Goal: Task Accomplishment & Management: Use online tool/utility

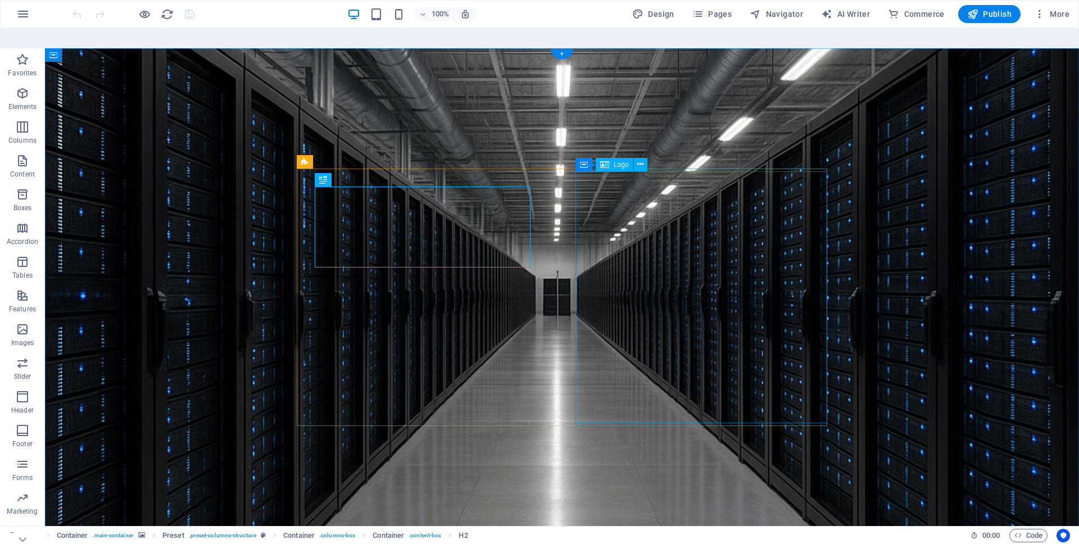
select select "px"
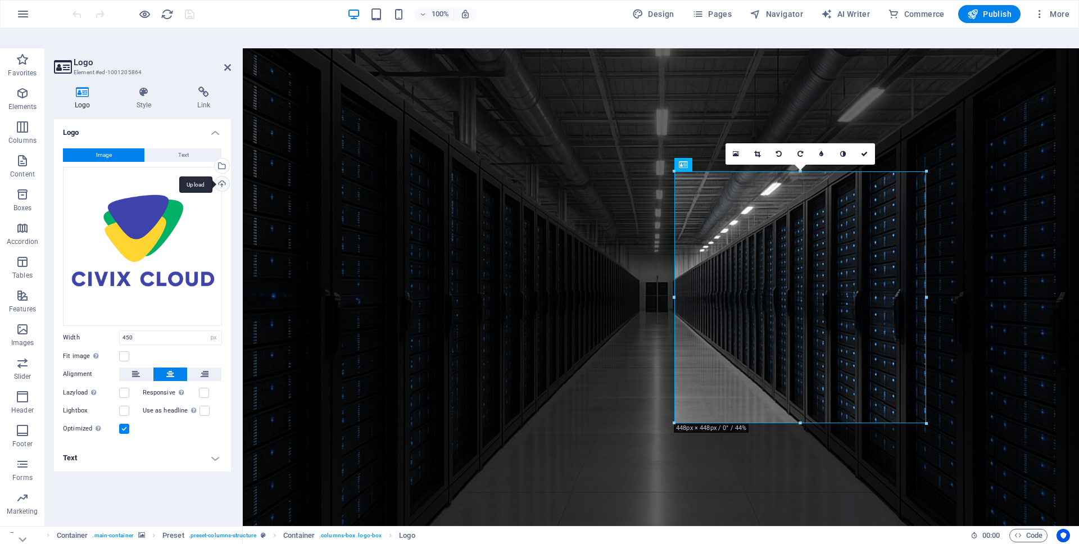
click at [219, 177] on div "Upload" at bounding box center [221, 185] width 17 height 17
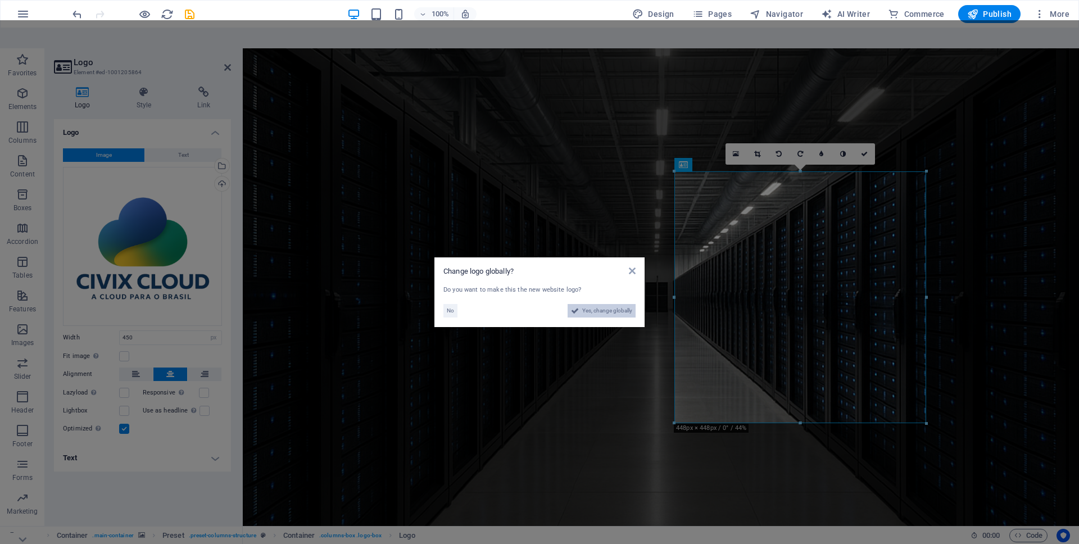
click at [602, 304] on span "Yes, change globally" at bounding box center [607, 310] width 50 height 13
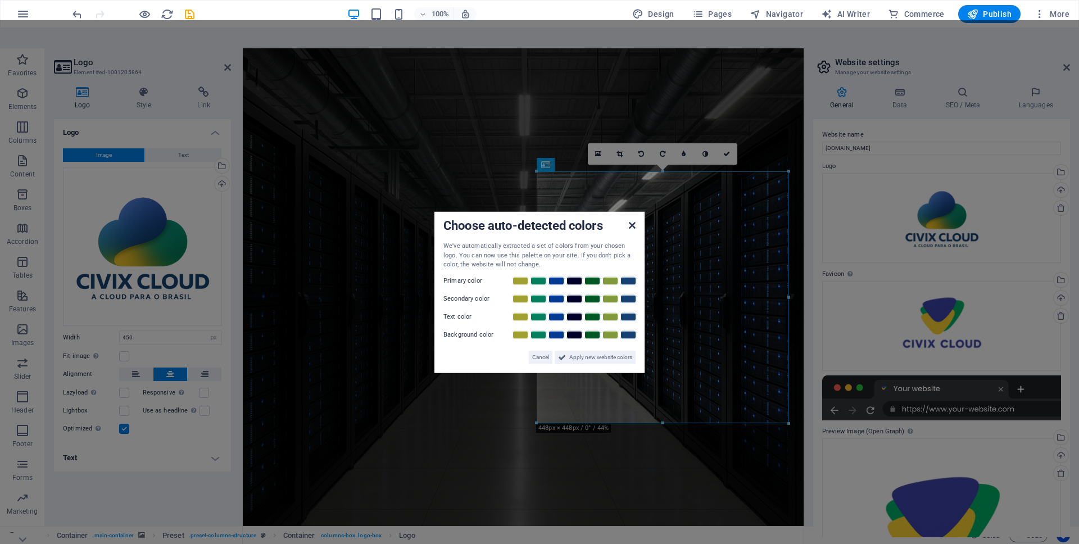
click at [634, 221] on icon at bounding box center [632, 225] width 7 height 9
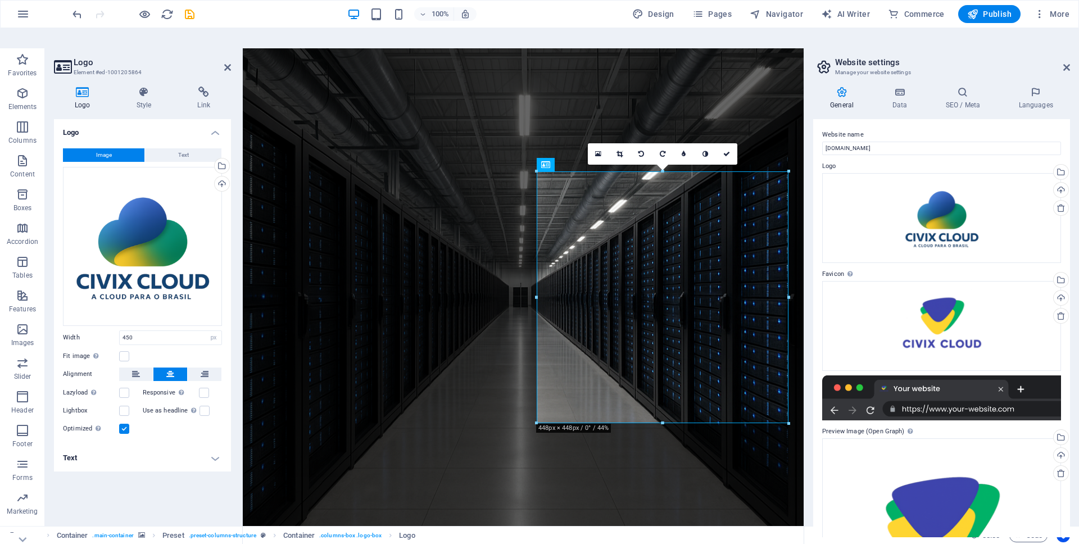
click at [720, 473] on figure at bounding box center [523, 297] width 561 height 498
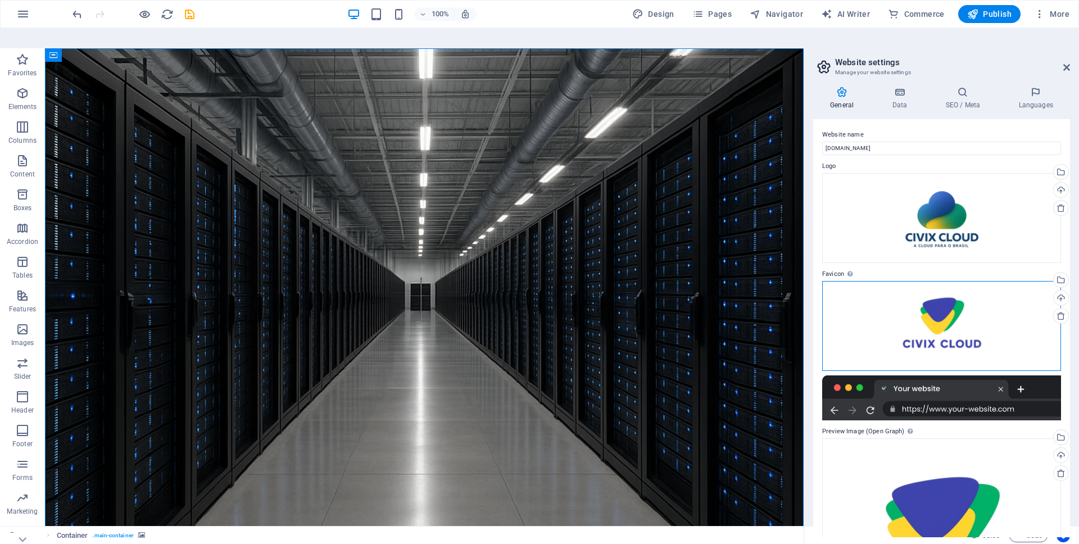
click at [957, 309] on div "Drag files here, click to choose files or select files from Files or our free s…" at bounding box center [942, 326] width 239 height 90
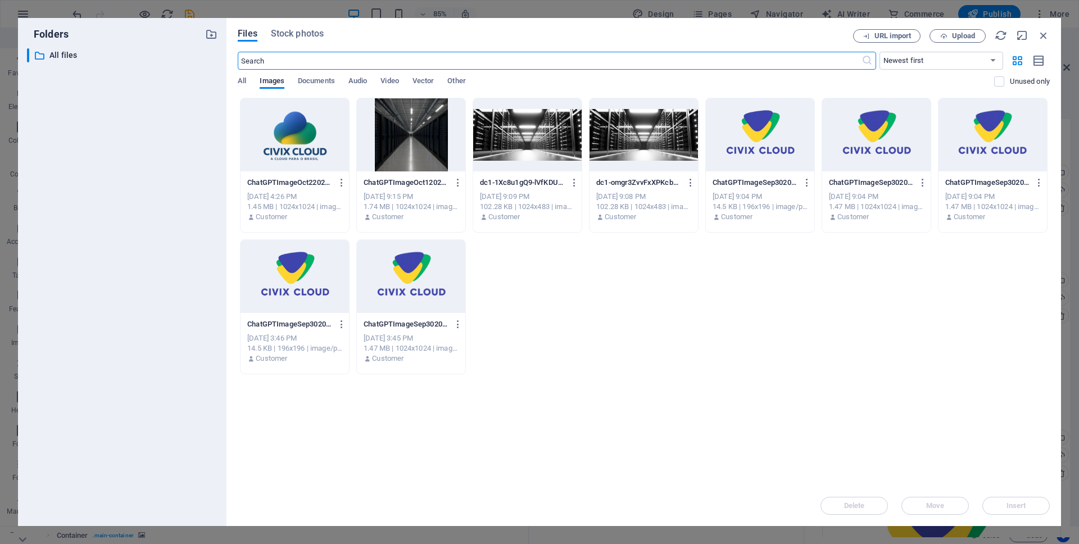
click at [302, 138] on div at bounding box center [295, 134] width 109 height 73
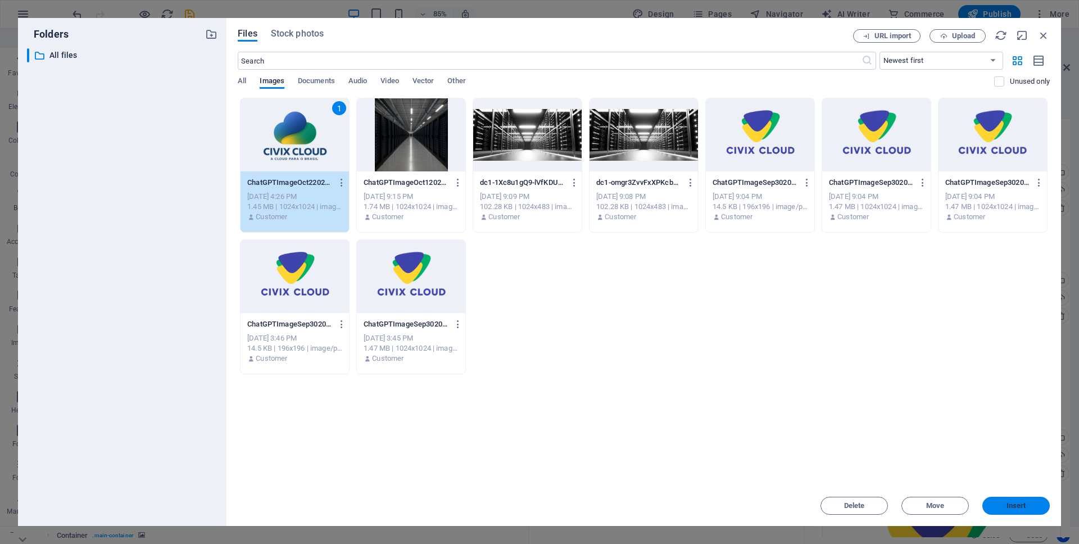
click at [1018, 503] on span "Insert" at bounding box center [1017, 506] width 20 height 7
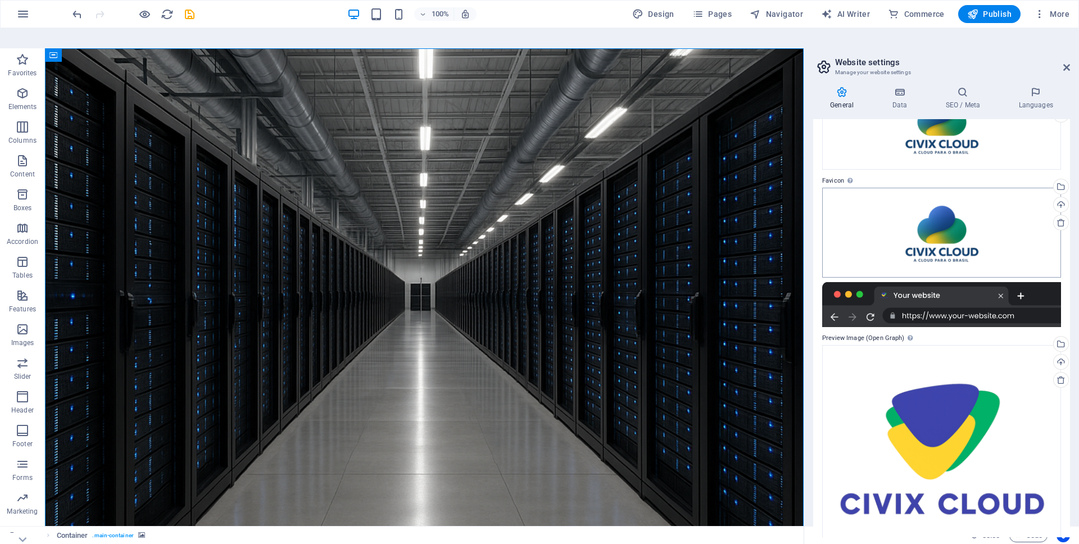
scroll to position [135, 0]
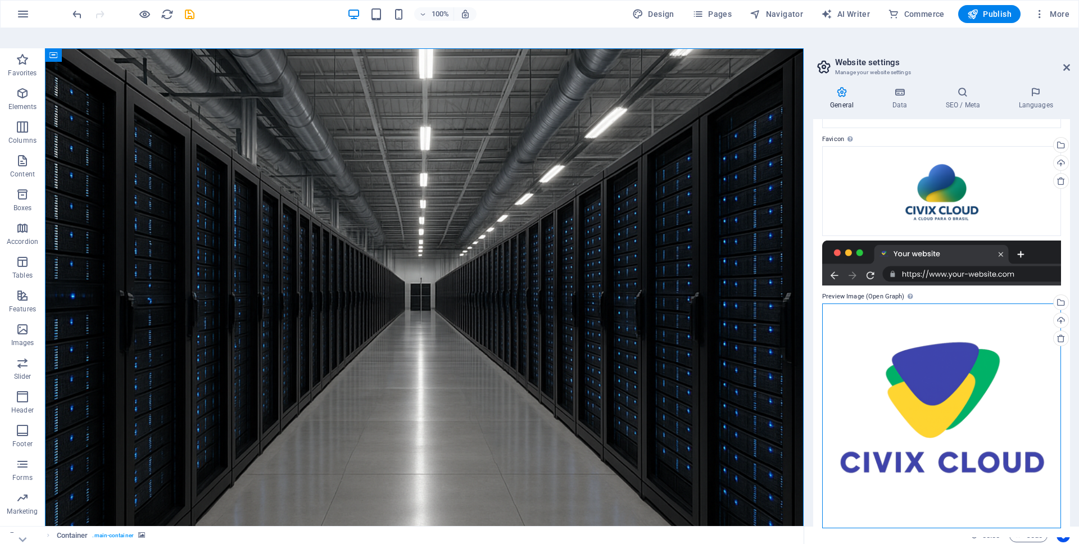
click at [952, 331] on div "Drag files here, click to choose files or select files from Files or our free s…" at bounding box center [942, 416] width 239 height 225
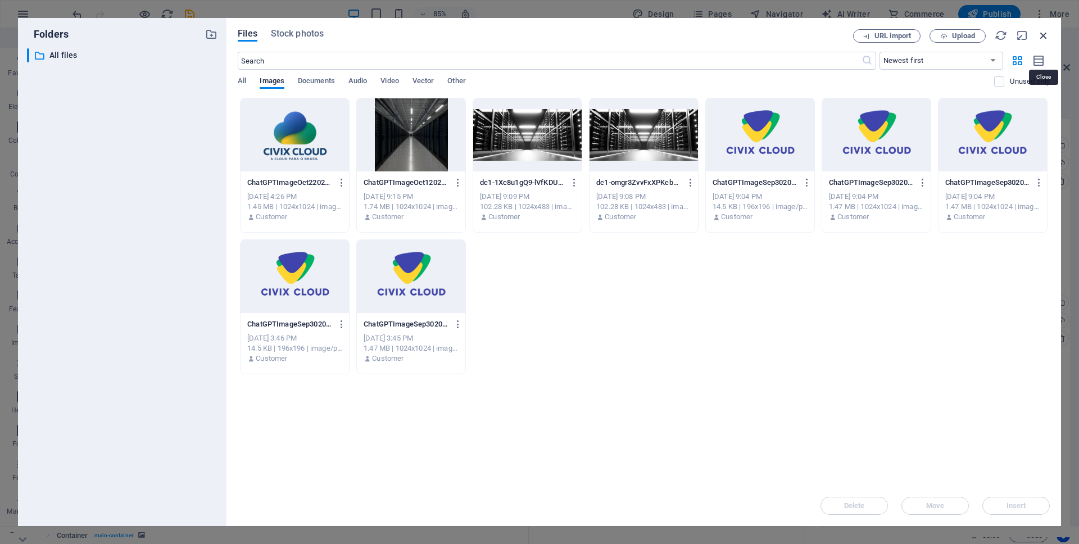
click at [1044, 31] on icon "button" at bounding box center [1044, 35] width 12 height 12
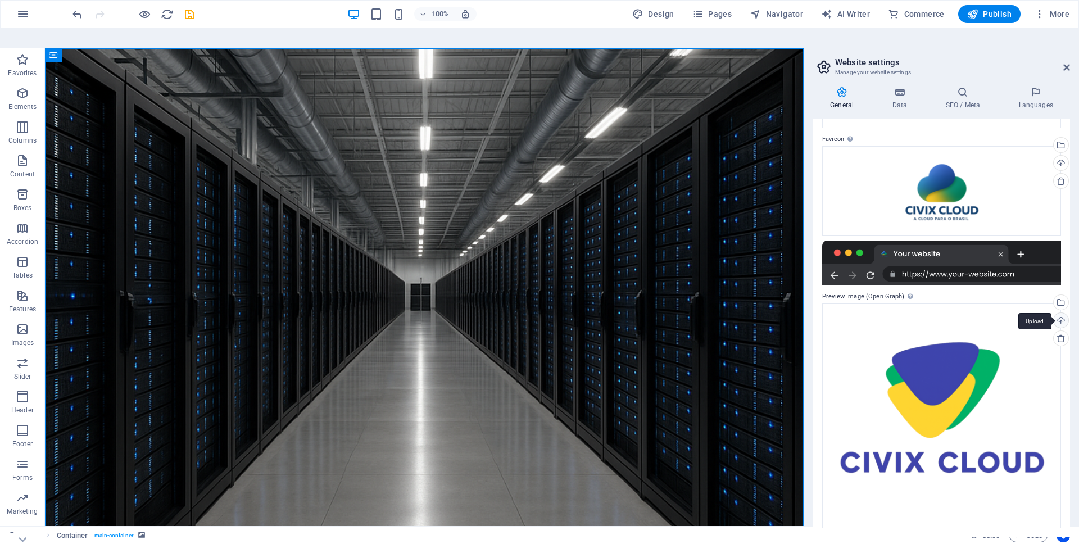
click at [1060, 313] on div "Upload" at bounding box center [1060, 321] width 17 height 17
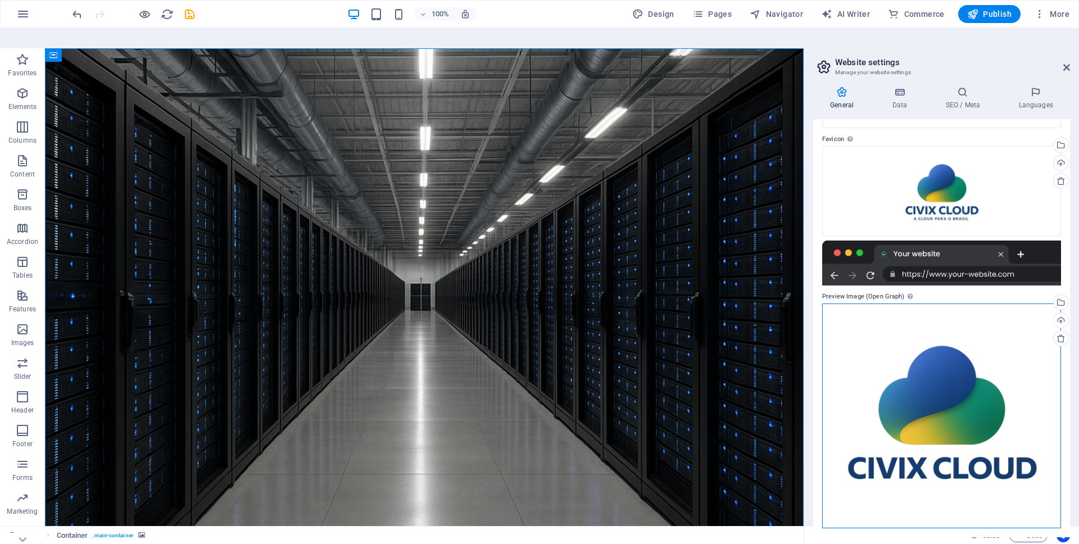
click at [937, 354] on div "Drag files here, click to choose files or select files from Files or our free s…" at bounding box center [942, 416] width 239 height 225
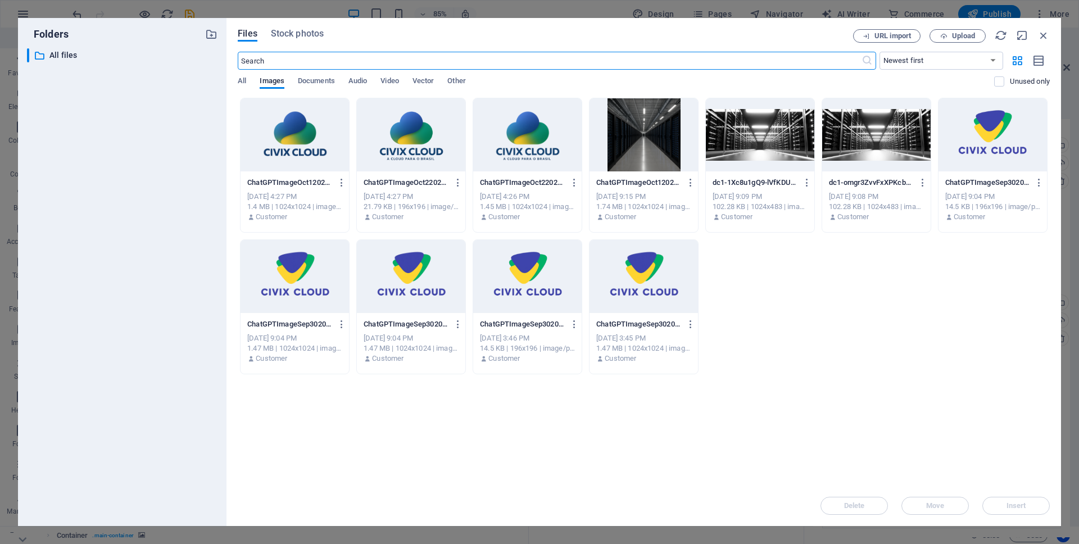
click at [305, 135] on div at bounding box center [295, 134] width 109 height 73
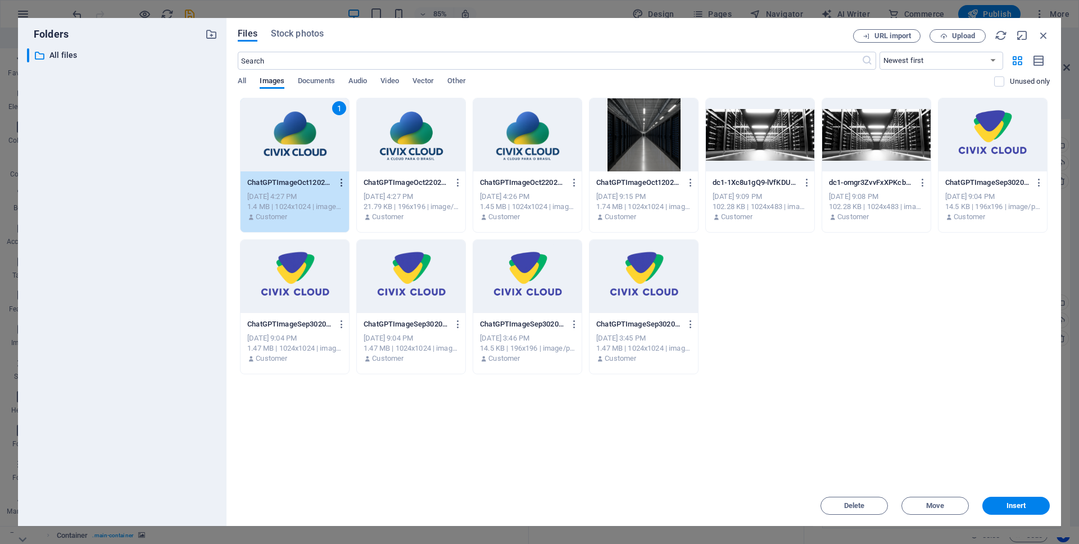
click at [342, 182] on icon "button" at bounding box center [342, 183] width 11 height 10
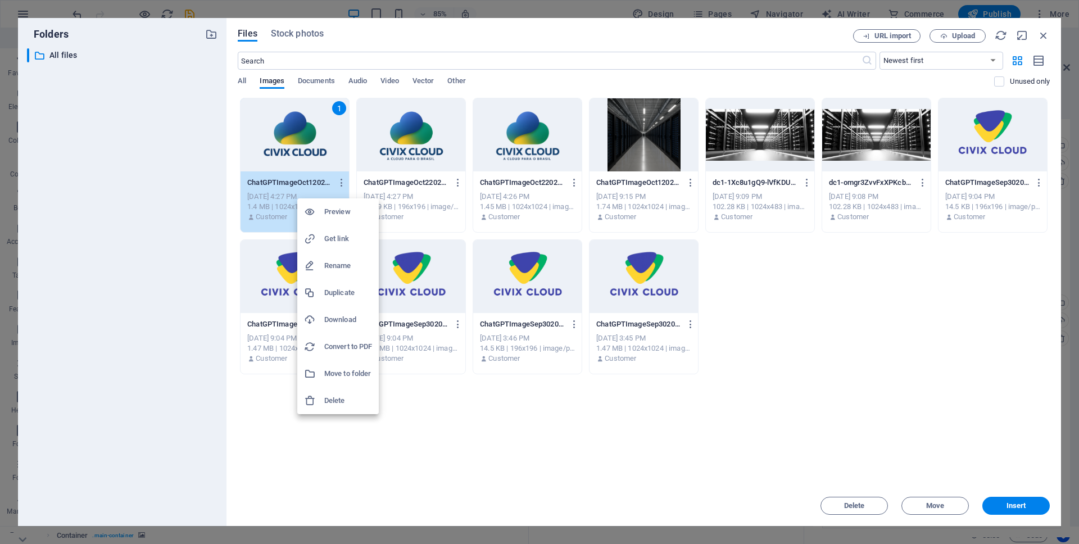
click at [338, 293] on h6 "Duplicate" at bounding box center [348, 292] width 48 height 13
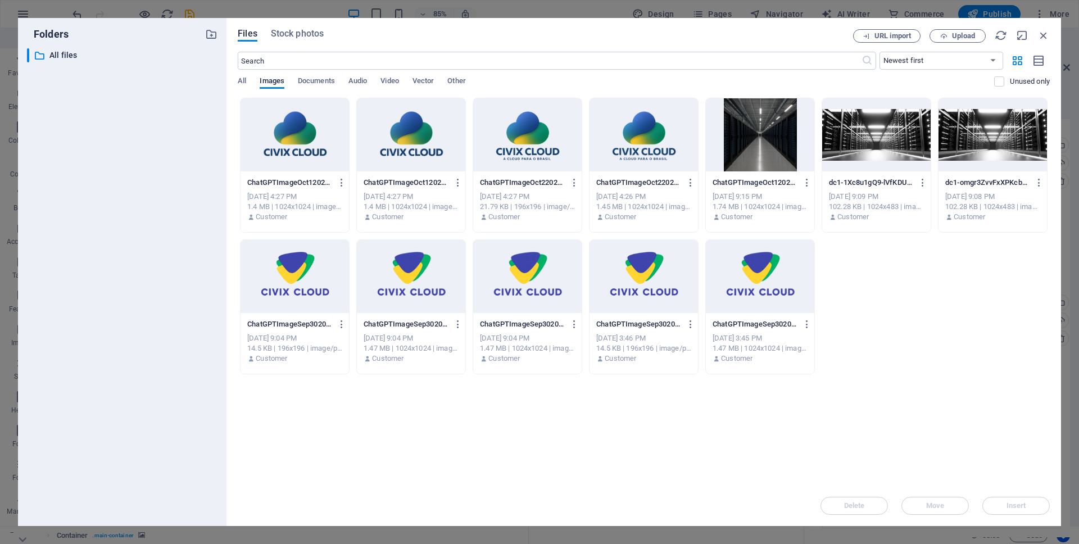
click at [314, 137] on div at bounding box center [295, 134] width 109 height 73
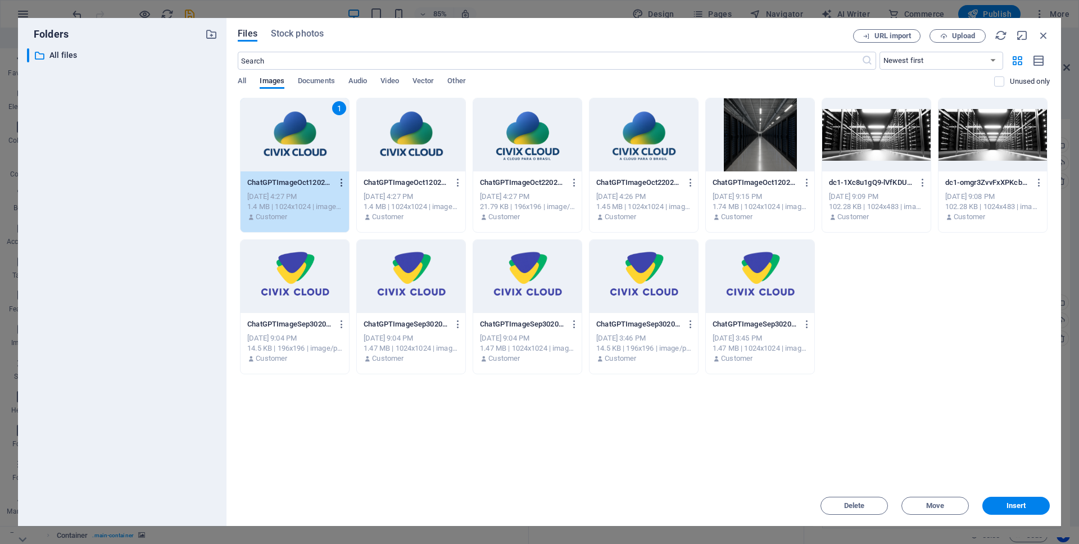
click at [341, 184] on icon "button" at bounding box center [342, 183] width 11 height 10
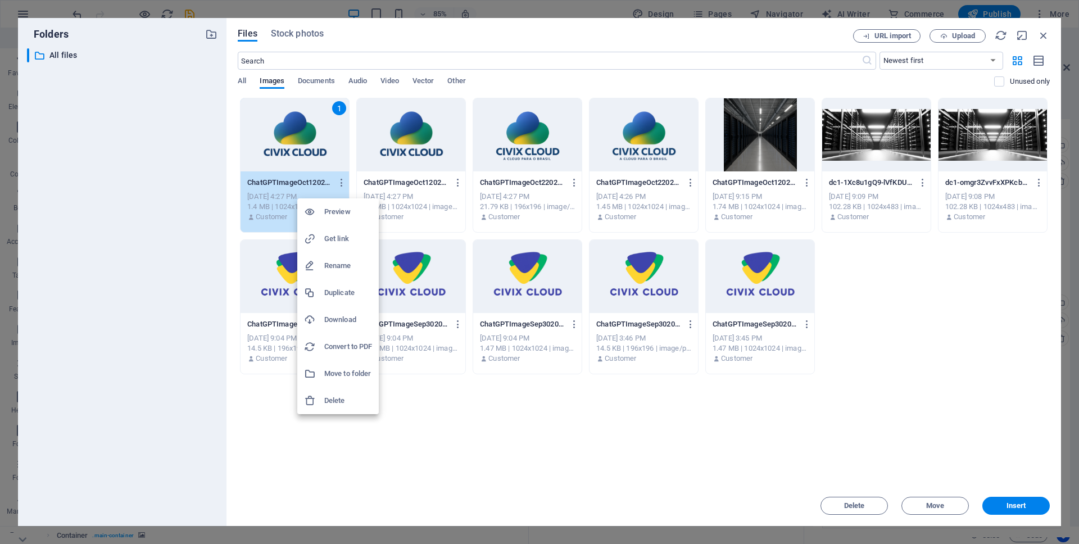
click at [409, 388] on div at bounding box center [539, 272] width 1079 height 544
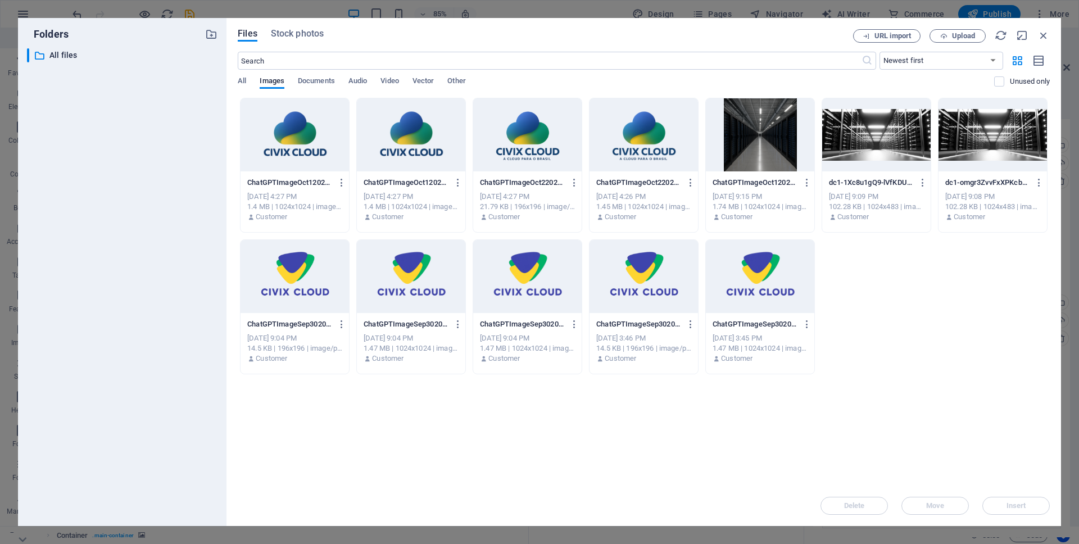
click at [293, 144] on div at bounding box center [295, 134] width 109 height 73
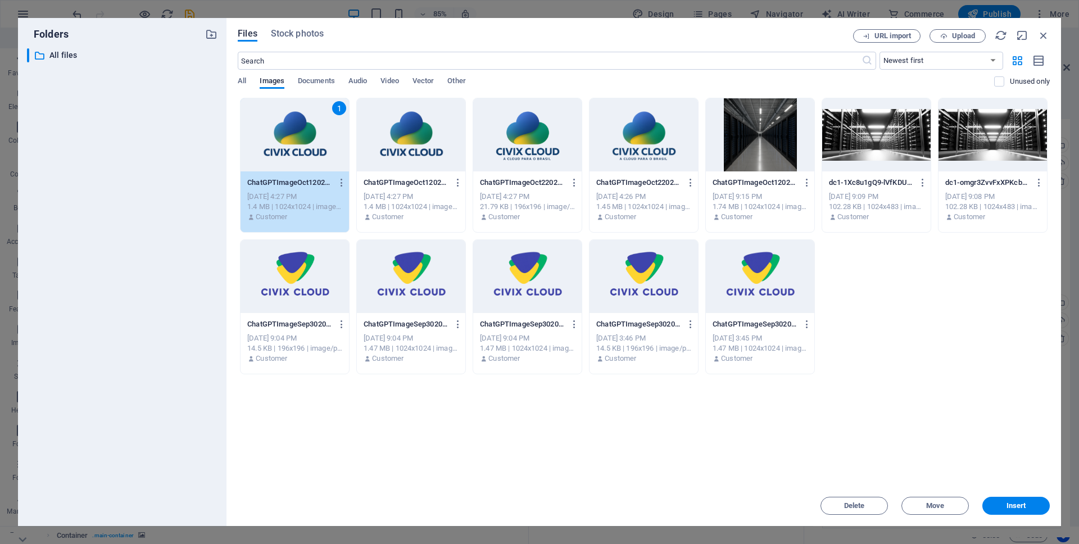
click at [293, 144] on div "1" at bounding box center [295, 134] width 109 height 73
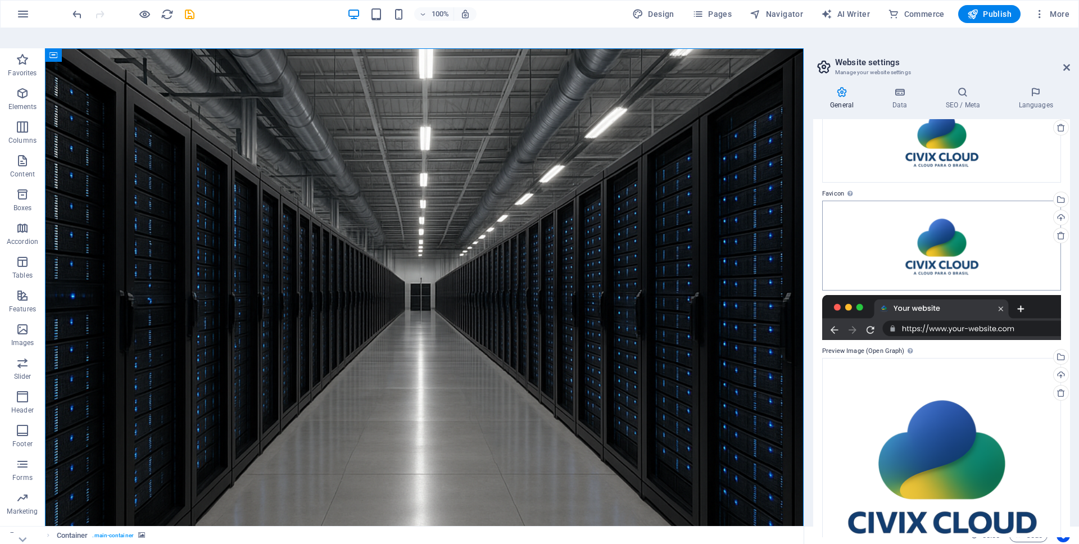
scroll to position [0, 0]
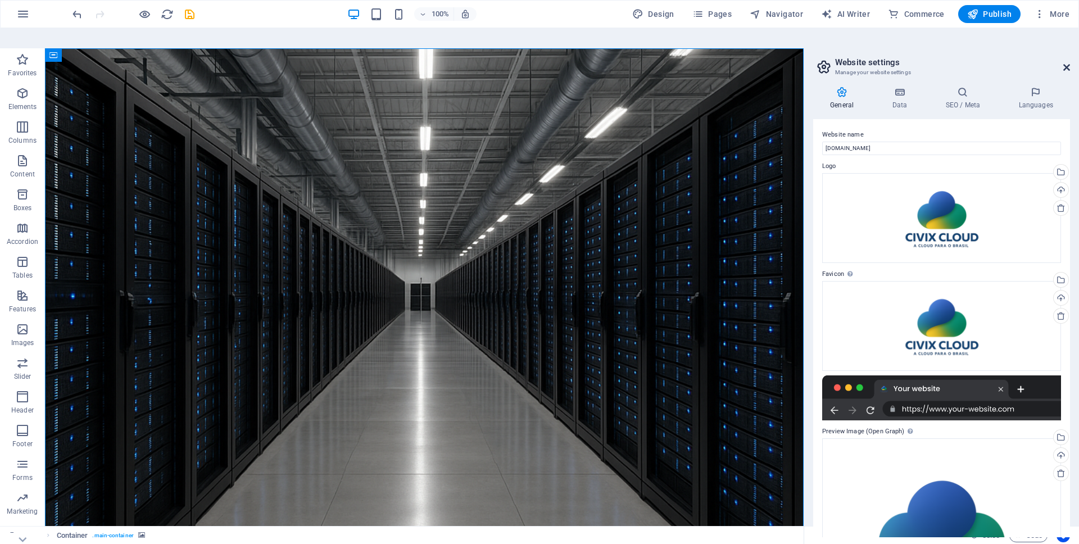
click at [1068, 63] on icon at bounding box center [1067, 67] width 7 height 9
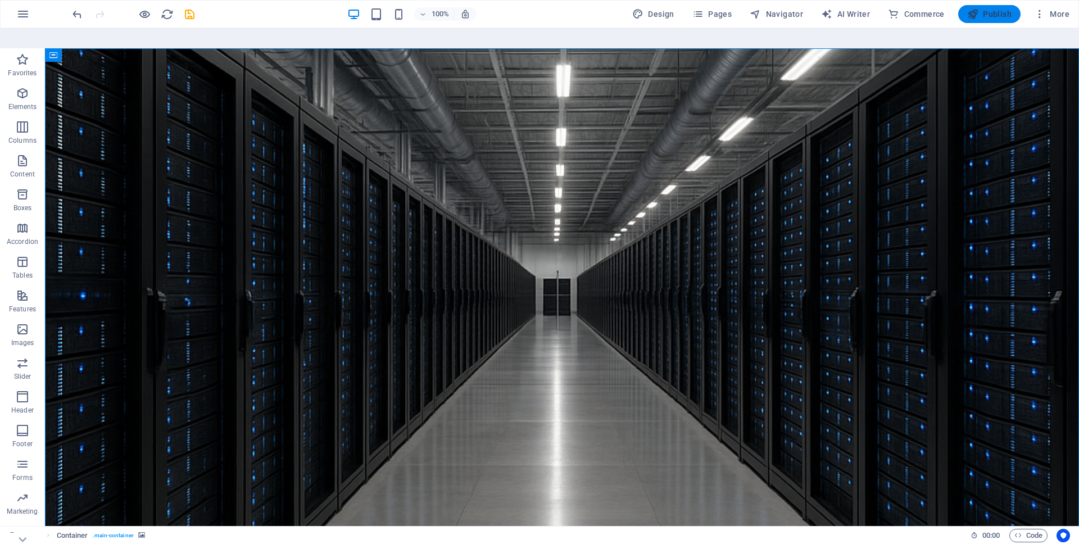
click at [987, 19] on span "Publish" at bounding box center [990, 13] width 44 height 11
checkbox input "false"
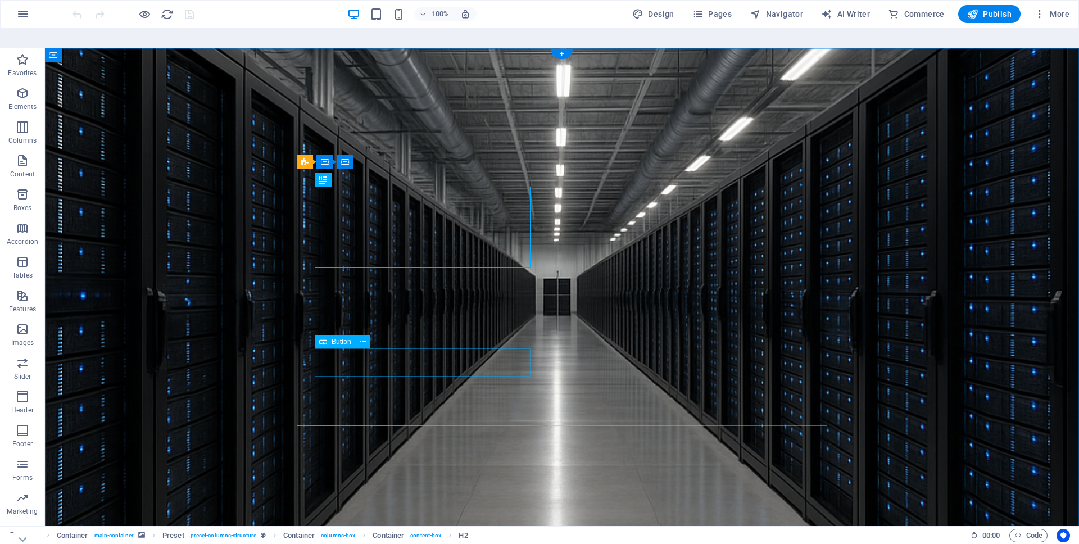
click at [362, 336] on icon at bounding box center [363, 342] width 6 height 12
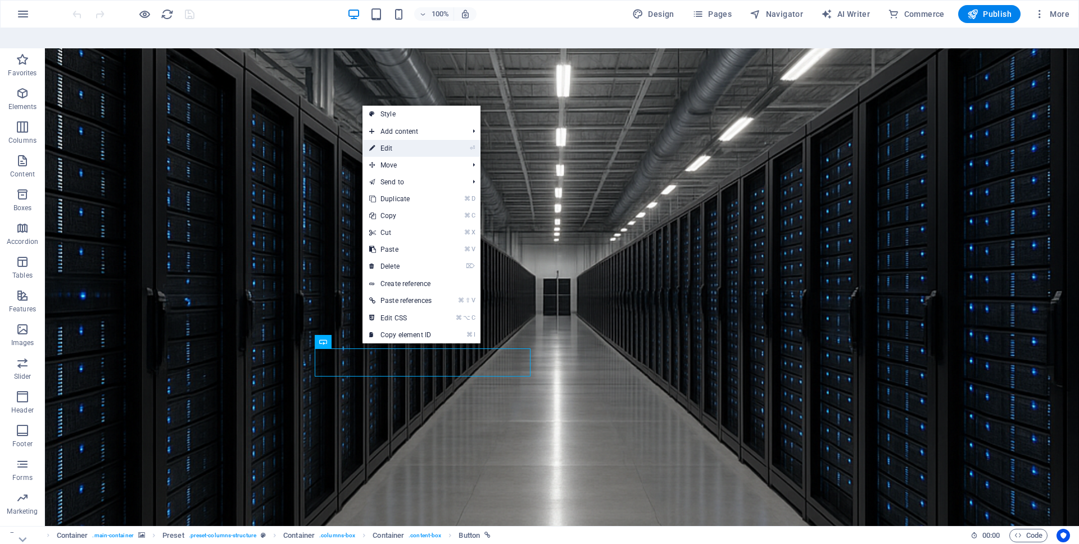
click at [421, 140] on link "⏎ Edit" at bounding box center [401, 148] width 76 height 17
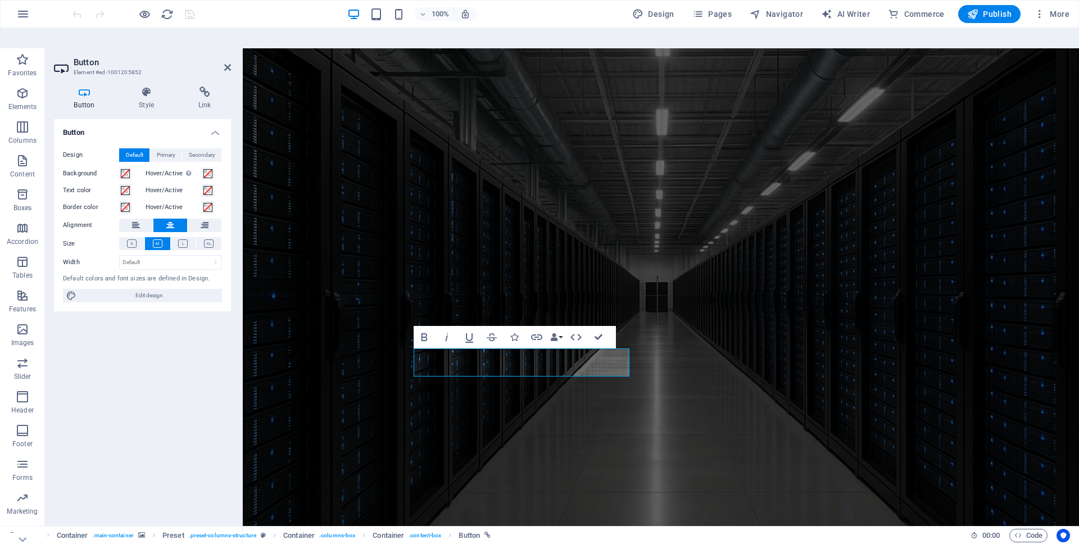
click at [195, 78] on div "Button Style Link Button Design Default Primary Secondary Background Hover/Acti…" at bounding box center [142, 312] width 195 height 469
click at [206, 87] on icon at bounding box center [204, 92] width 53 height 11
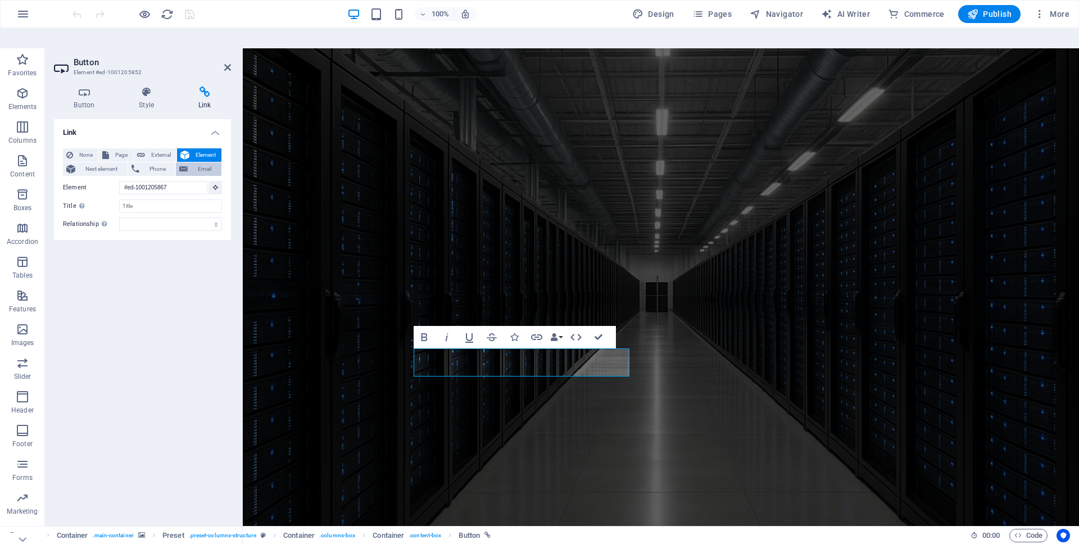
click at [209, 162] on span "Email" at bounding box center [204, 168] width 27 height 13
type input "[EMAIL_ADDRESS][DOMAIN_NAME]"
click at [183, 219] on div "Link None Page External Element Next element Phone Email Page Home Legal Notice…" at bounding box center [142, 328] width 177 height 418
click at [227, 63] on icon at bounding box center [227, 67] width 7 height 9
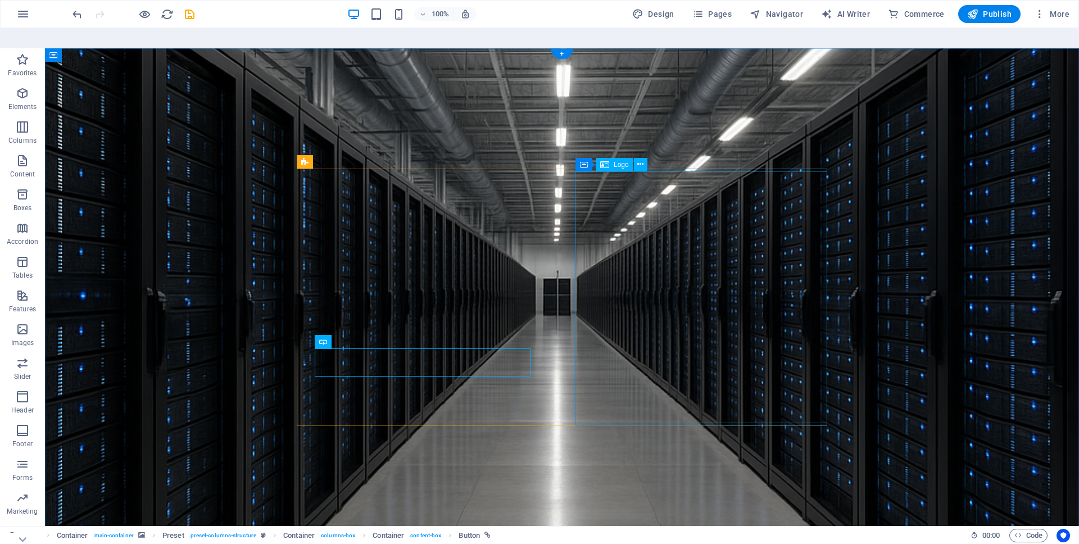
click at [998, 18] on span "Publish" at bounding box center [990, 13] width 44 height 11
checkbox input "false"
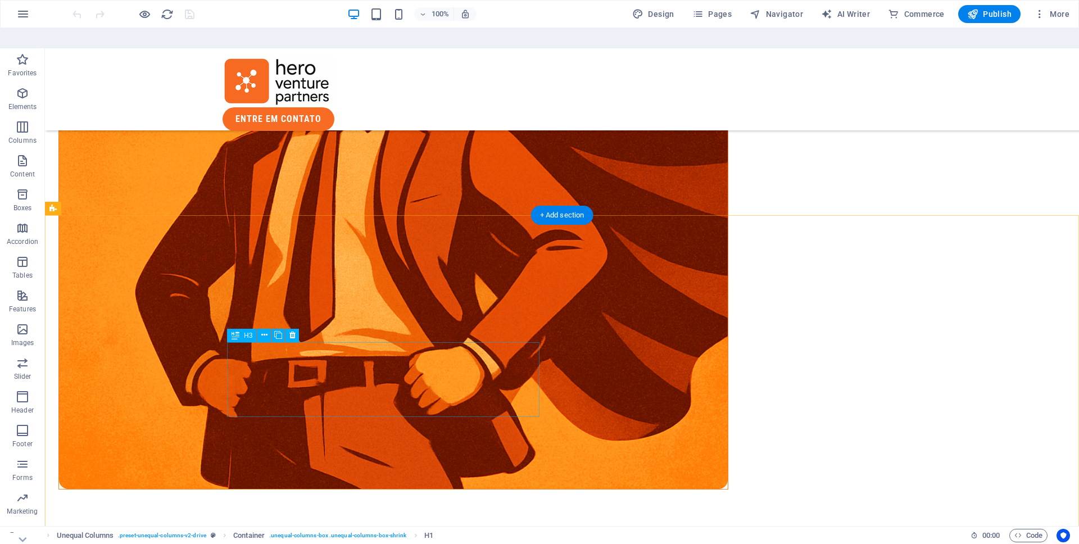
scroll to position [774, 0]
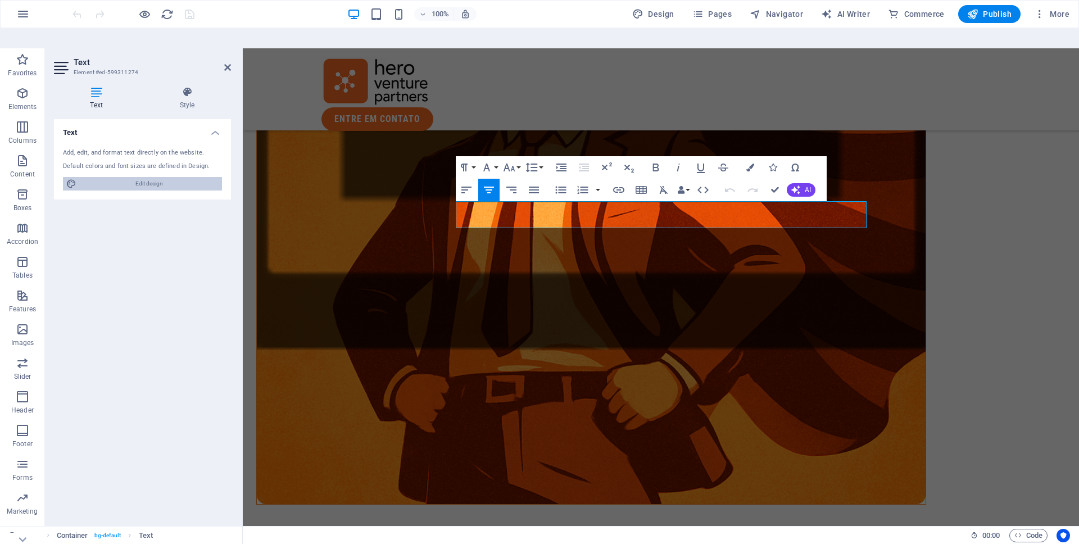
click at [114, 177] on span "Edit design" at bounding box center [149, 183] width 139 height 13
select select "px"
select select "400"
select select "px"
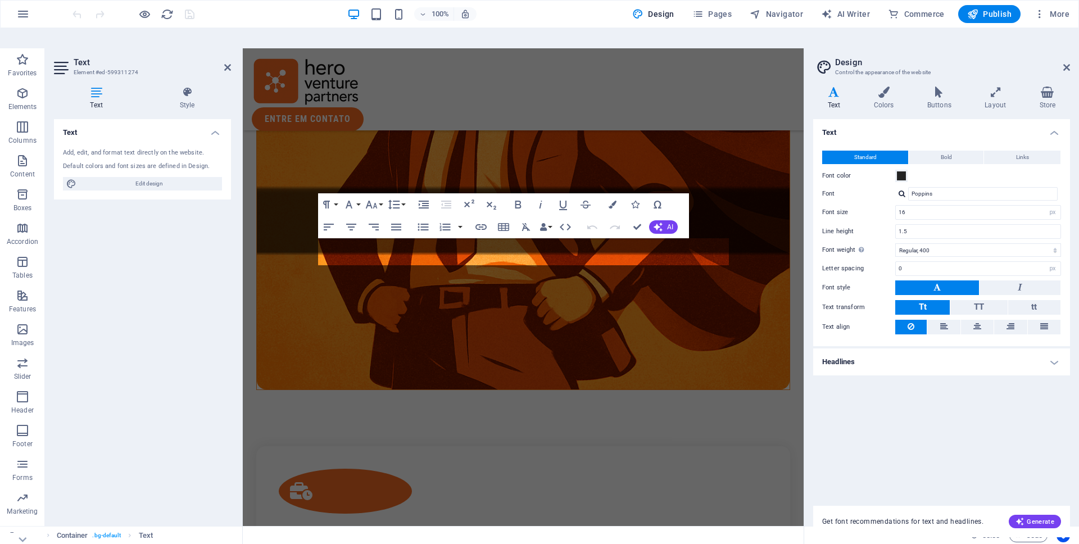
click at [92, 87] on h4 "Text" at bounding box center [98, 99] width 89 height 24
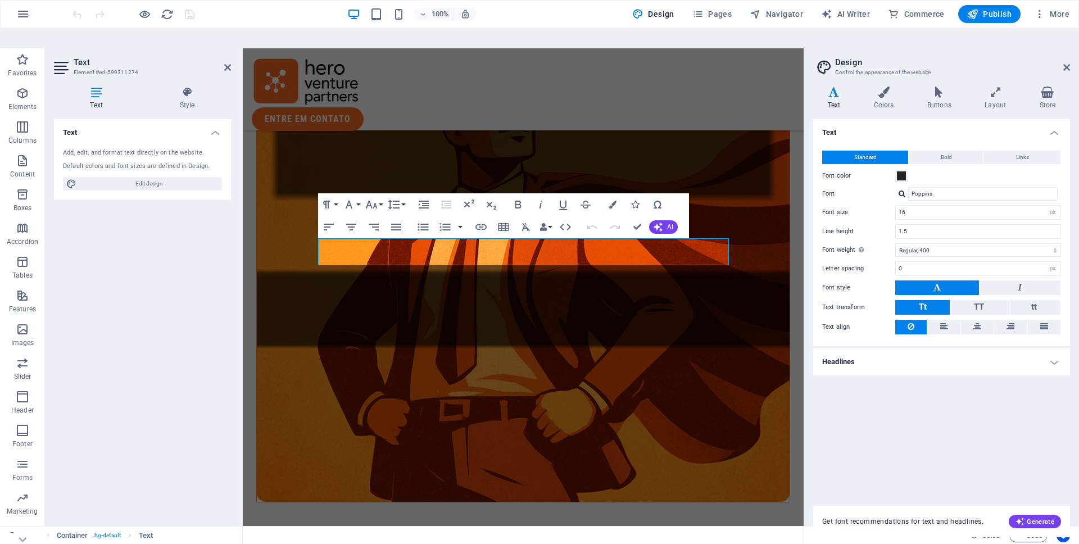
click at [142, 148] on div "Add, edit, and format text directly on the website." at bounding box center [142, 153] width 159 height 10
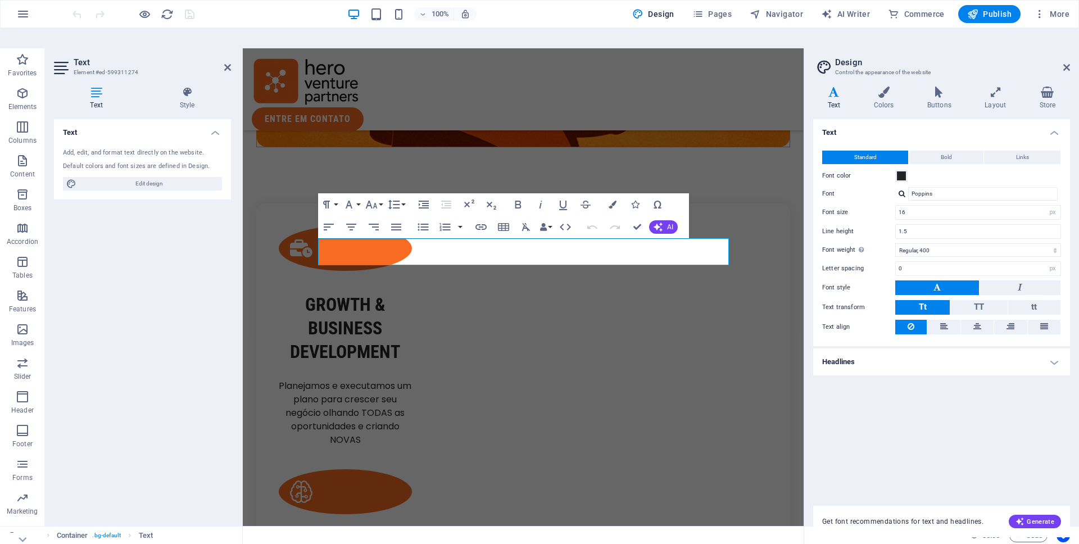
click at [152, 162] on div "Default colors and font sizes are defined in Design." at bounding box center [142, 167] width 159 height 10
drag, startPoint x: 719, startPoint y: 260, endPoint x: 307, endPoint y: 236, distance: 412.8
click at [553, 79] on div "ENTRE EM CONTATO" at bounding box center [523, 89] width 561 height 82
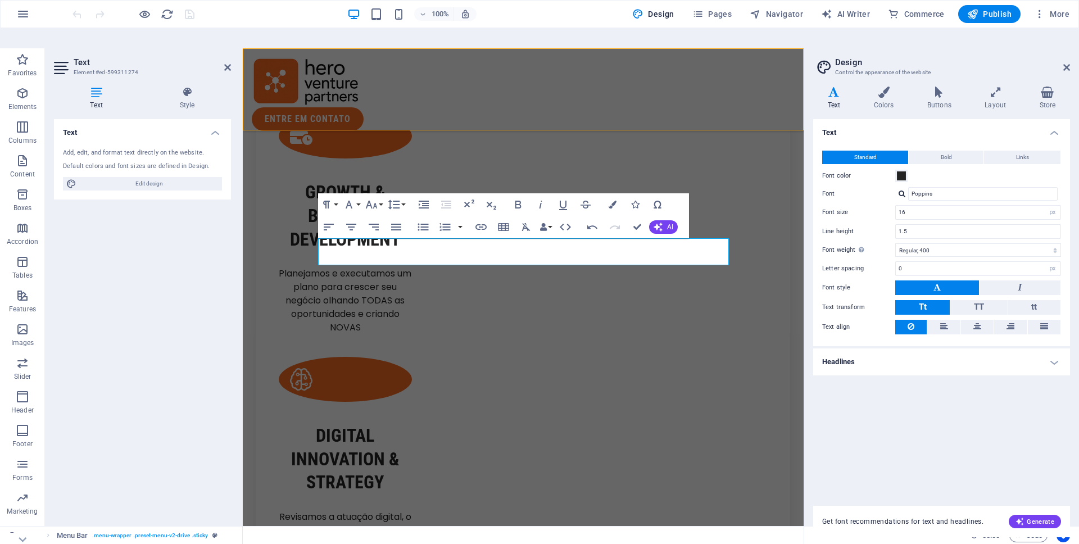
scroll to position [774, 0]
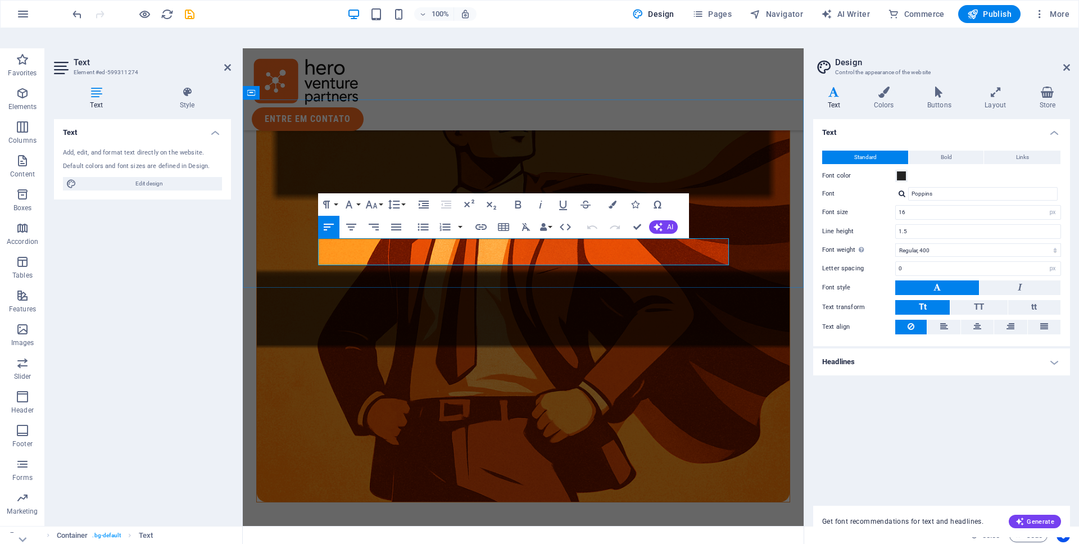
scroll to position [1129, 0]
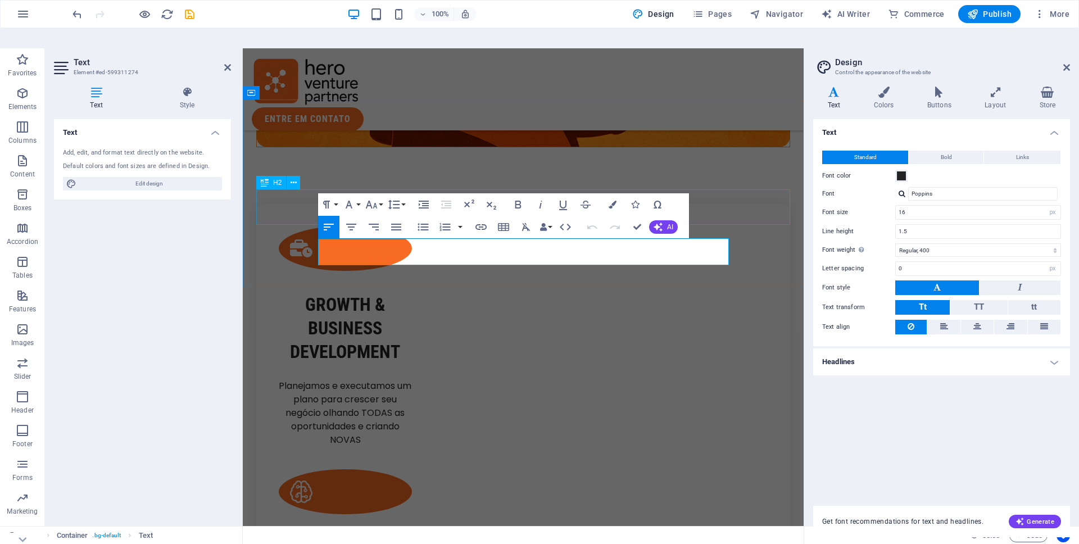
drag, startPoint x: 513, startPoint y: 264, endPoint x: 304, endPoint y: 215, distance: 214.7
click at [903, 171] on span at bounding box center [901, 175] width 9 height 9
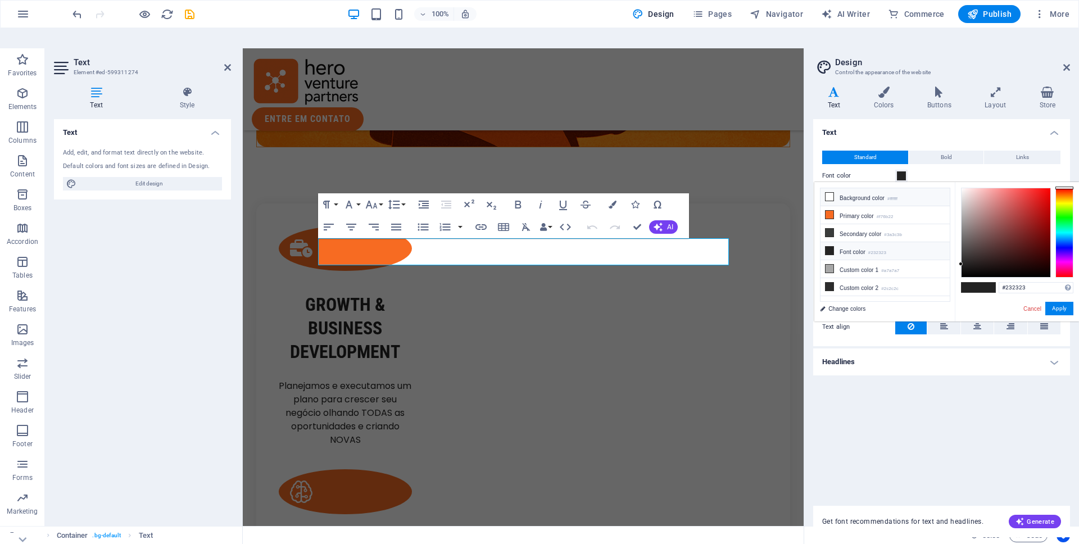
click at [832, 193] on icon at bounding box center [830, 197] width 8 height 8
type input "#ffffff"
click at [898, 171] on span at bounding box center [901, 175] width 9 height 9
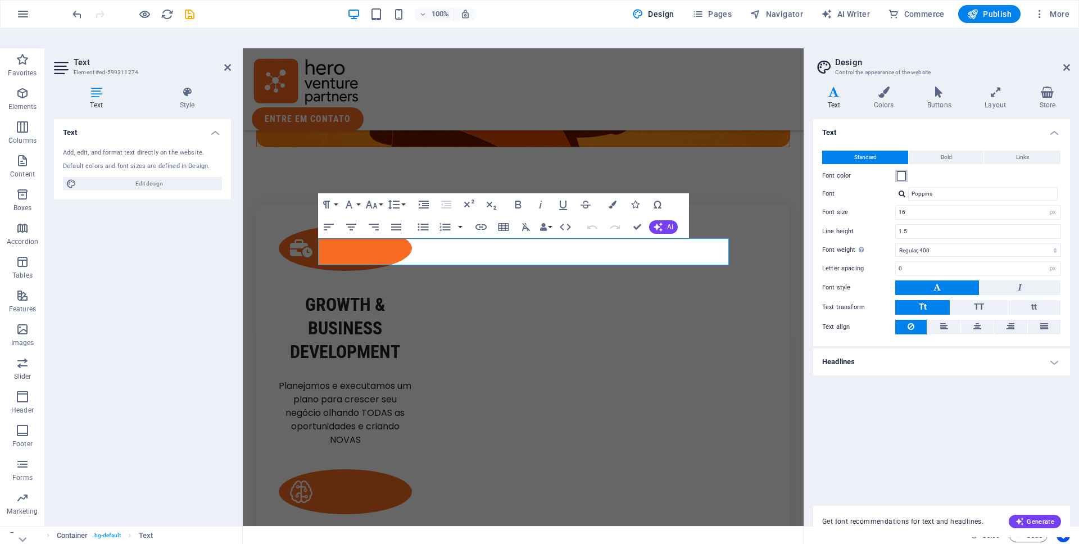
click at [905, 171] on span at bounding box center [901, 175] width 9 height 9
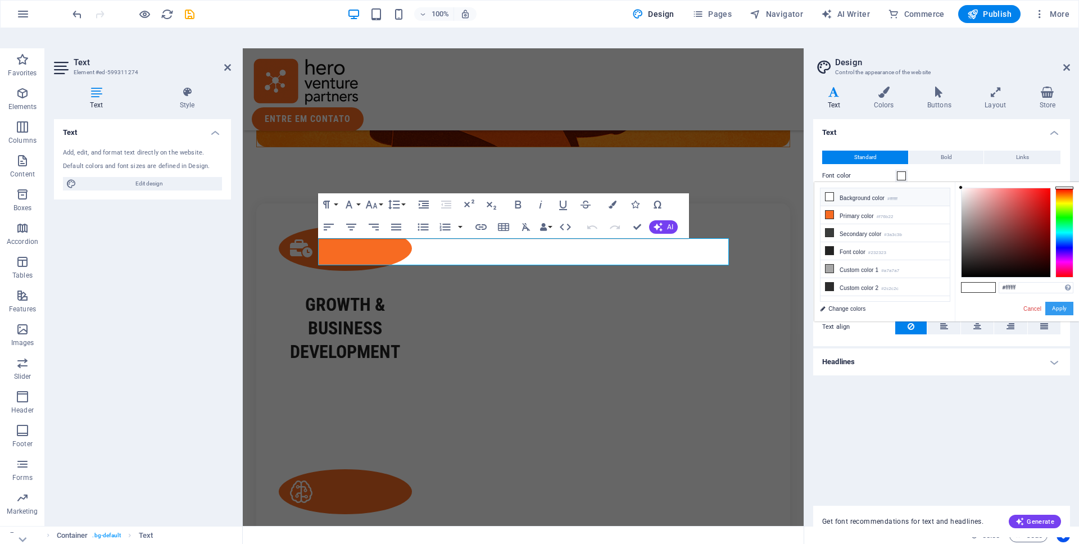
click at [1063, 302] on button "Apply" at bounding box center [1060, 308] width 28 height 13
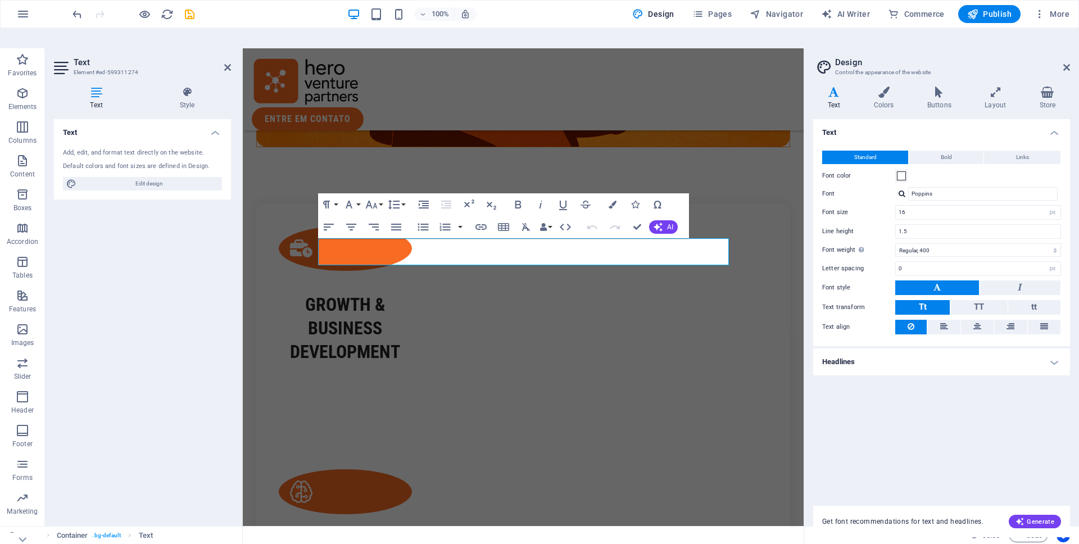
click at [993, 393] on div "Text Standard Bold Links Font color Font Poppins Font size 16 rem px Line heigh…" at bounding box center [942, 305] width 257 height 373
click at [1068, 53] on header "Design Control the appearance of the website" at bounding box center [943, 62] width 255 height 29
click at [1068, 63] on icon at bounding box center [1067, 67] width 7 height 9
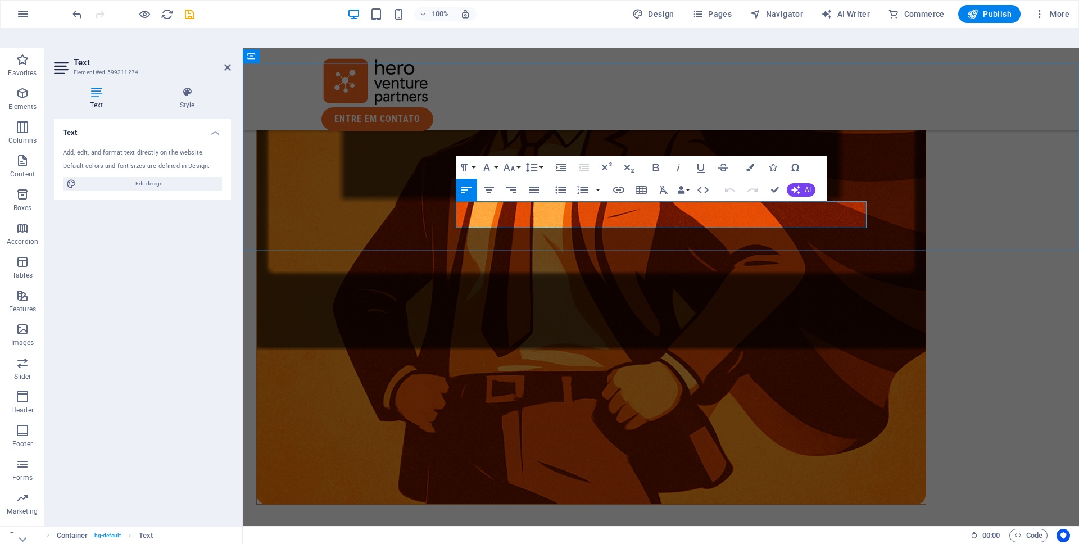
click at [490, 187] on icon "button" at bounding box center [489, 190] width 10 height 7
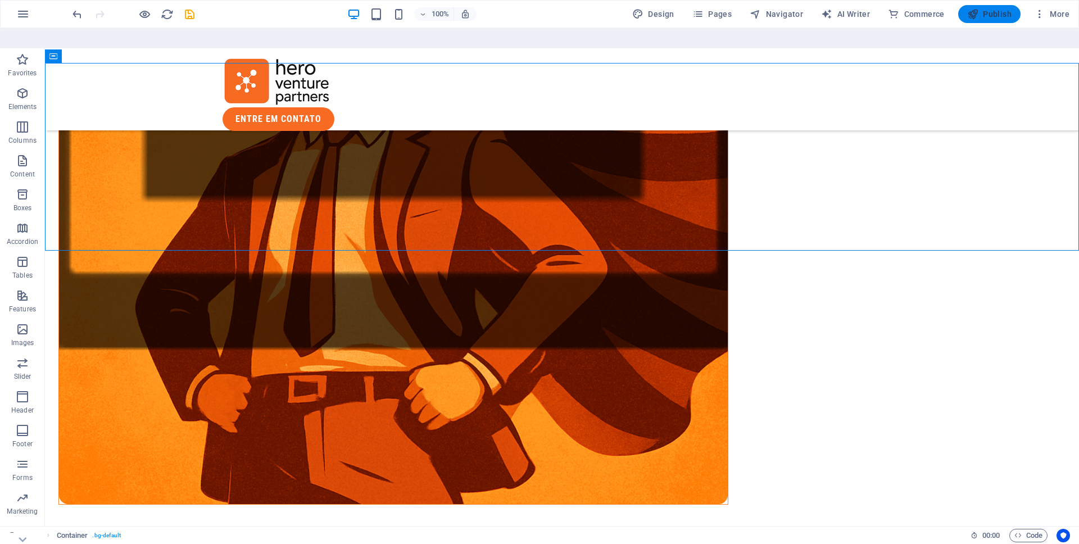
click at [995, 10] on span "Publish" at bounding box center [990, 13] width 44 height 11
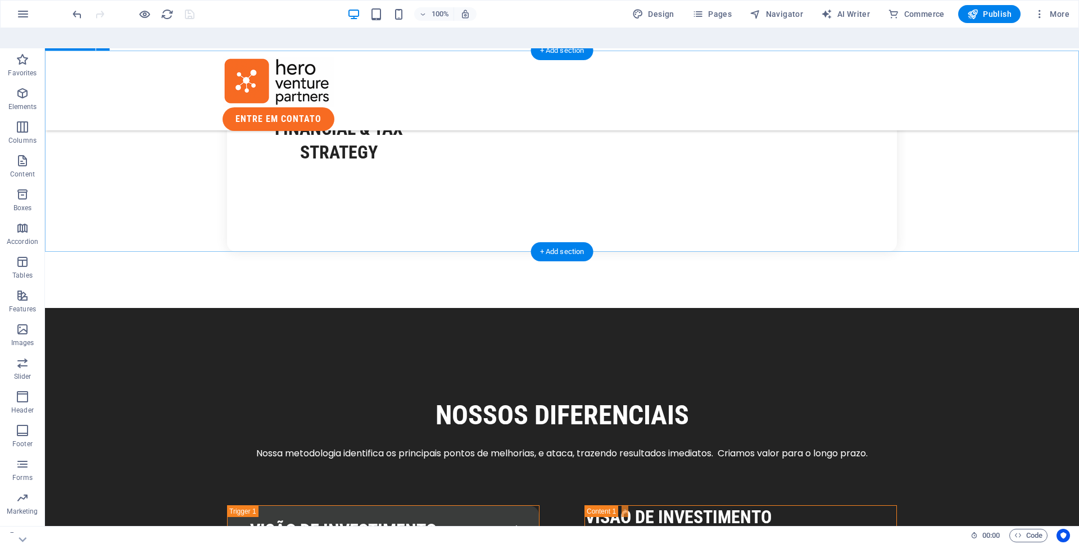
scroll to position [1734, 0]
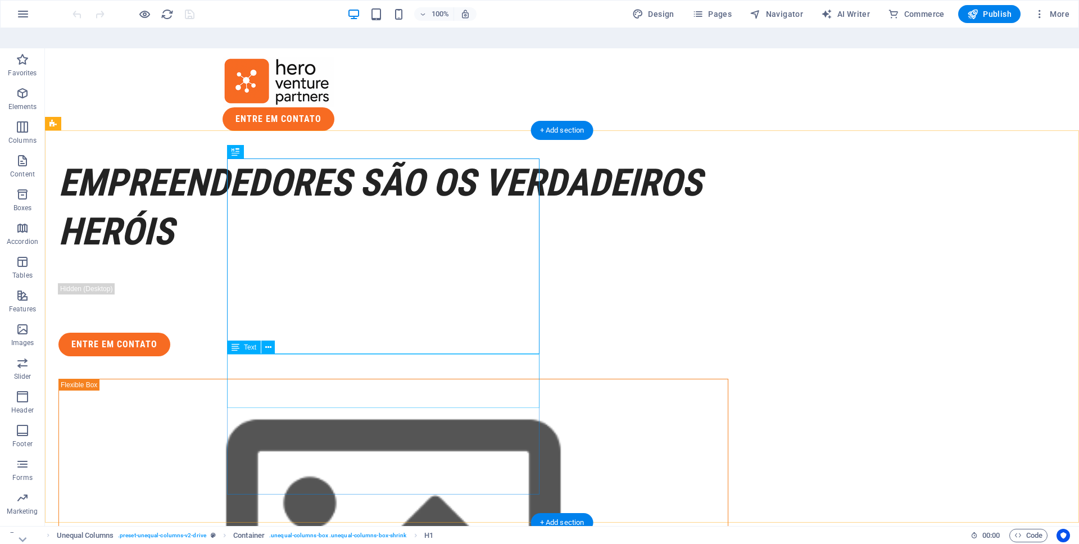
click at [365, 283] on div "Somos uma boutique de Value Creation, trabalhando de forma integrada com nossos…" at bounding box center [393, 269] width 670 height 27
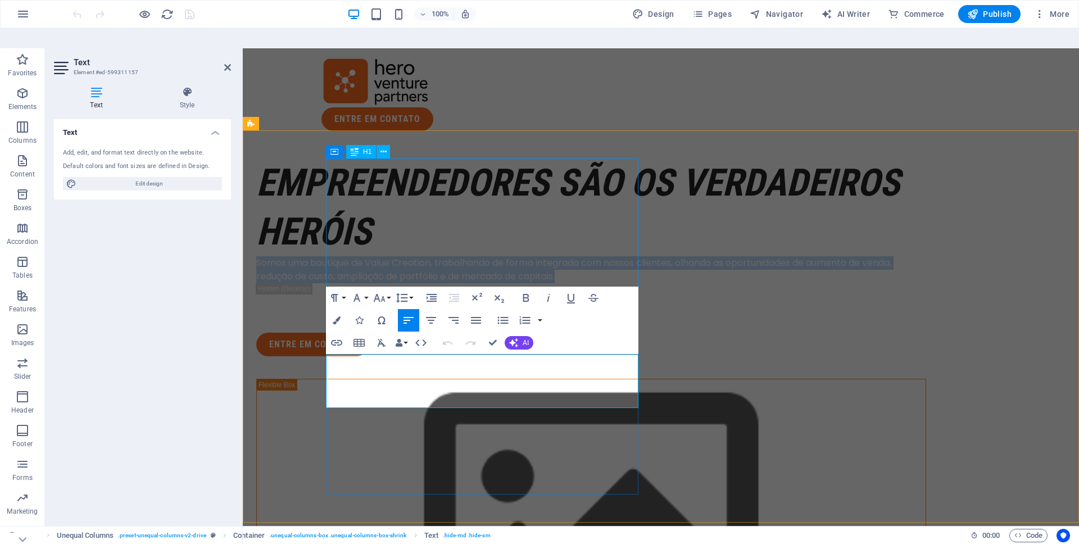
drag, startPoint x: 627, startPoint y: 402, endPoint x: 332, endPoint y: 340, distance: 301.6
click at [332, 340] on div "EMPREENDEDORES SÃO OS VERDADEIROS hERÓIS Somos uma boutique de Value Creation, …" at bounding box center [591, 258] width 670 height 198
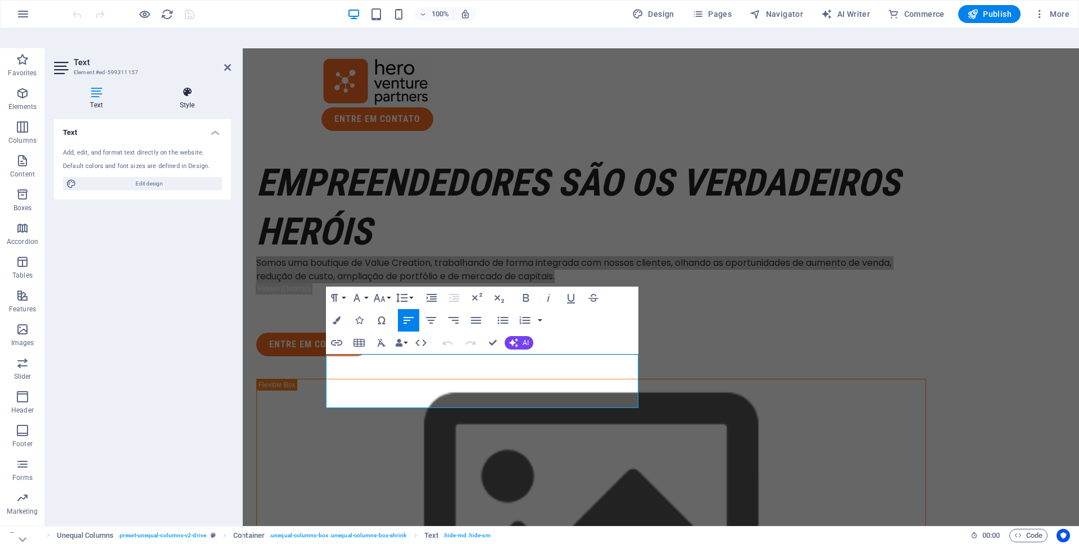
click at [193, 87] on h4 "Style" at bounding box center [187, 99] width 88 height 24
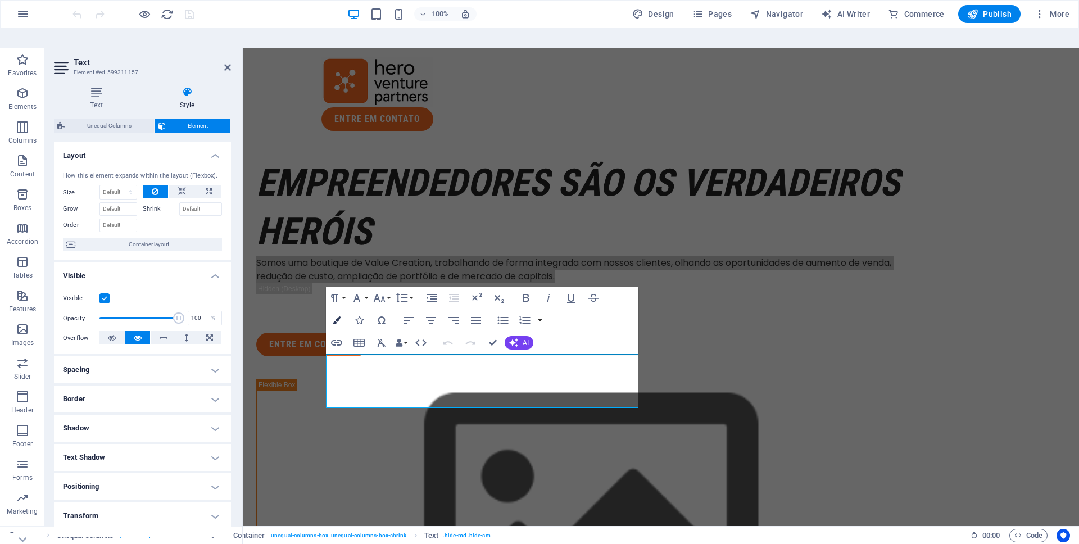
click at [342, 309] on button "Colors" at bounding box center [336, 320] width 21 height 22
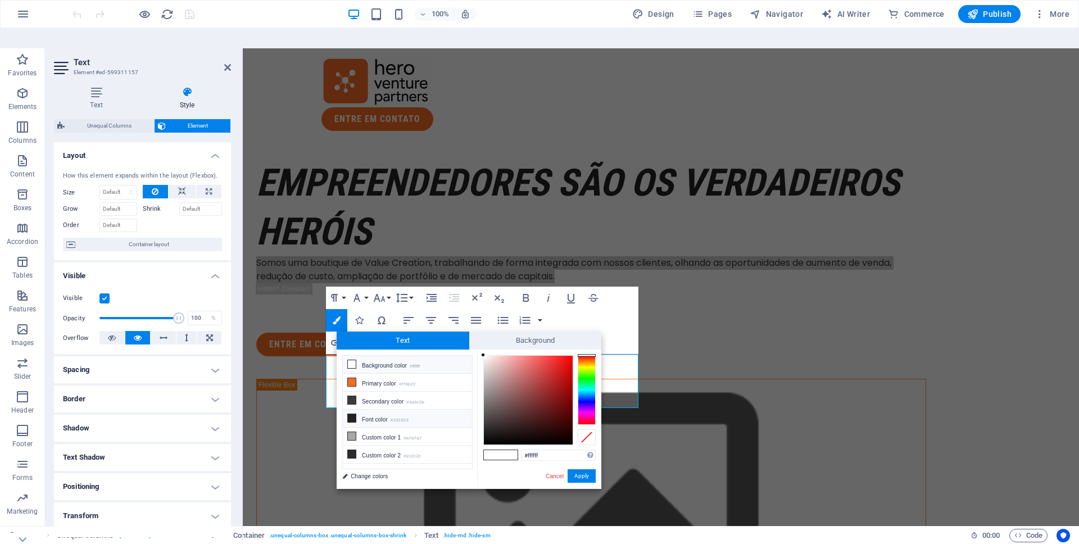
click at [352, 414] on icon at bounding box center [352, 418] width 8 height 8
click at [496, 450] on span at bounding box center [492, 455] width 17 height 10
type input "#ffffff"
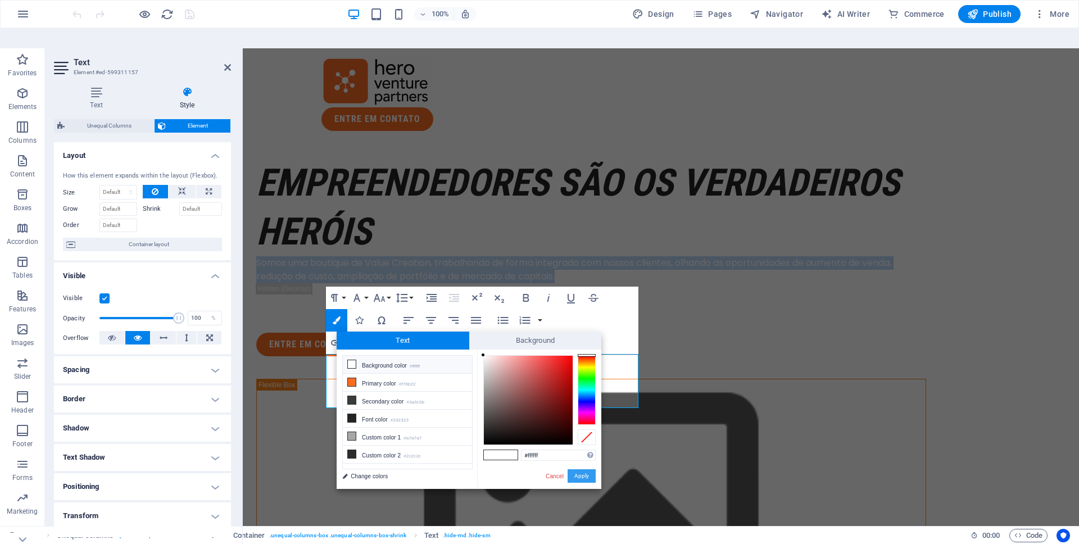
click at [590, 469] on button "Apply" at bounding box center [582, 475] width 28 height 13
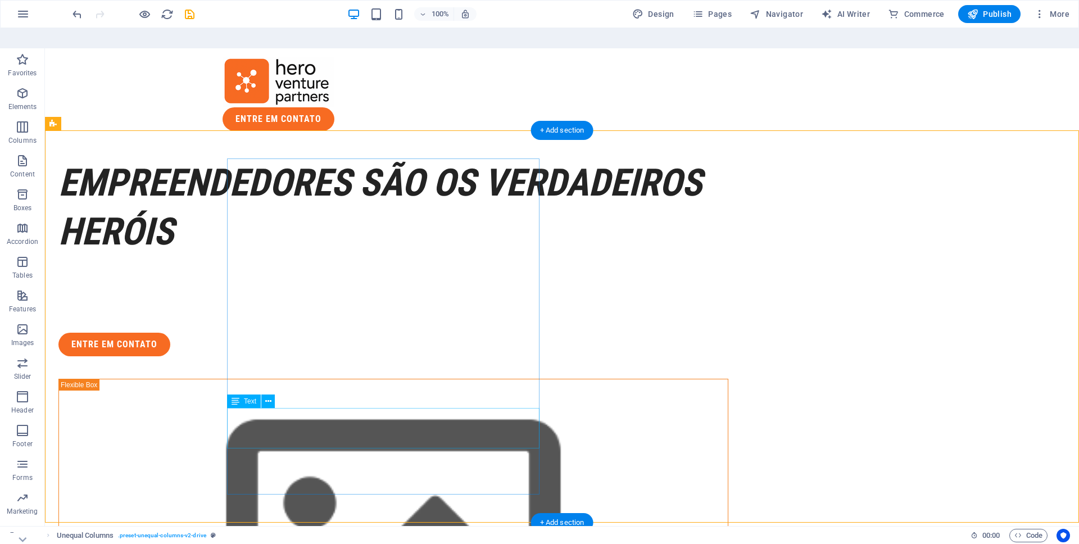
click at [317, 310] on div "Somos um time de empreendedores com ampla experiência no mundo corporativo. Man…" at bounding box center [393, 296] width 670 height 27
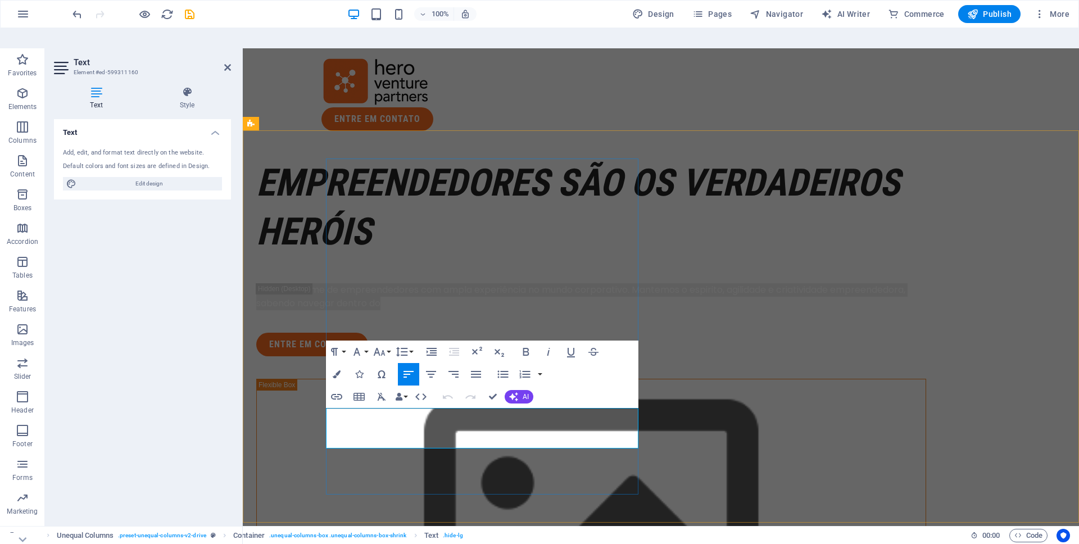
drag, startPoint x: 532, startPoint y: 442, endPoint x: 376, endPoint y: 406, distance: 160.4
click at [376, 356] on div "EMPREENDEDORES SÃO OS VERDADEIROS hERÓIS Somos uma boutique de Value Creation, …" at bounding box center [591, 258] width 670 height 198
drag, startPoint x: 625, startPoint y: 444, endPoint x: 383, endPoint y: 402, distance: 245.3
click at [383, 356] on div "EMPREENDEDORES SÃO OS VERDADEIROS hERÓIS Somos uma boutique de Value Creation, …" at bounding box center [591, 258] width 670 height 198
click at [341, 363] on button "Colors" at bounding box center [336, 374] width 21 height 22
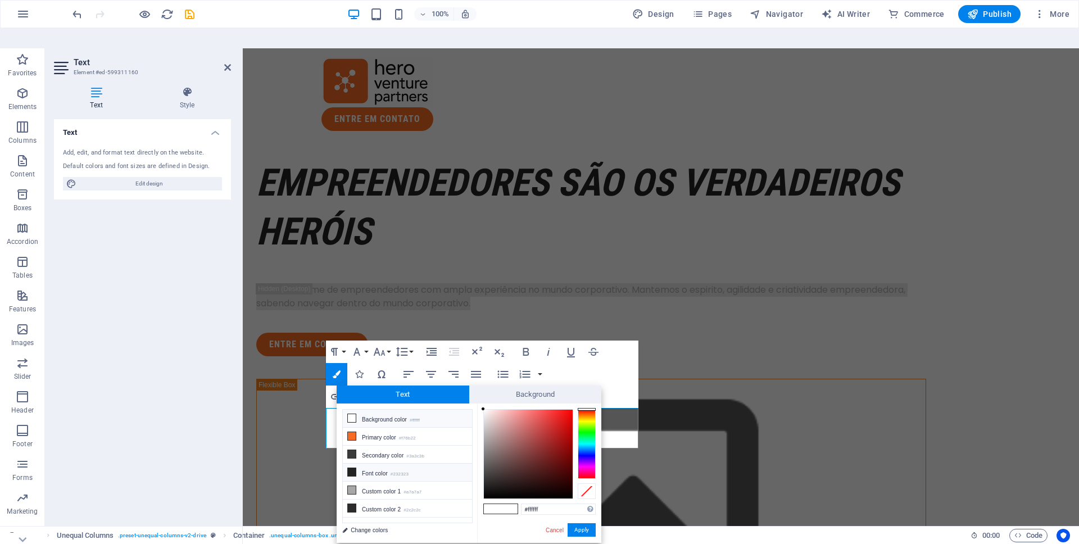
click at [364, 464] on li "Font color #232323" at bounding box center [407, 473] width 129 height 18
type input "#232323"
click at [510, 504] on span at bounding box center [509, 509] width 17 height 10
click at [580, 523] on button "Apply" at bounding box center [582, 529] width 28 height 13
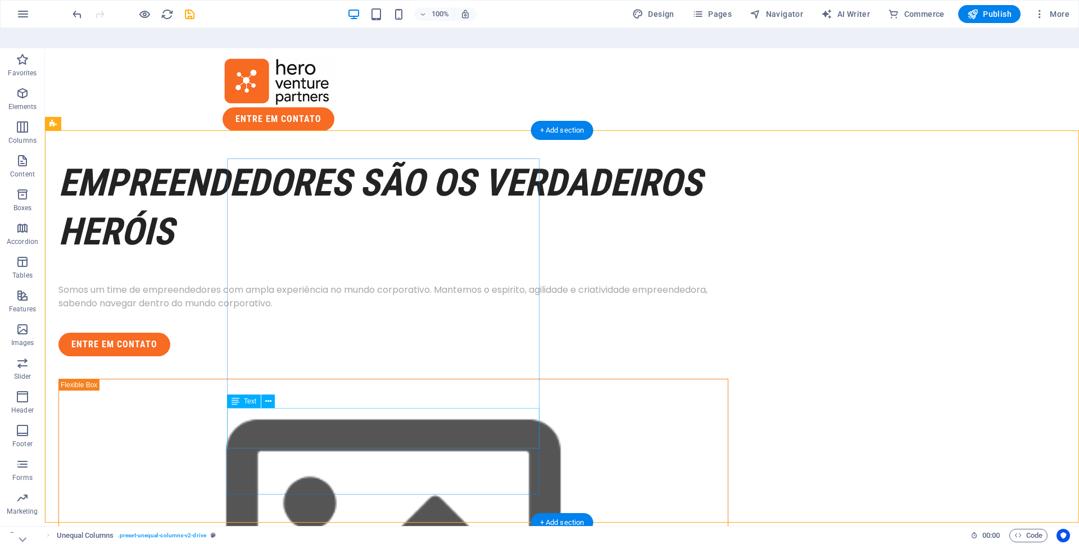
click at [510, 310] on div "Somos um time de empreendedores com ampla experiência no mundo corporativo. Man…" at bounding box center [393, 296] width 670 height 27
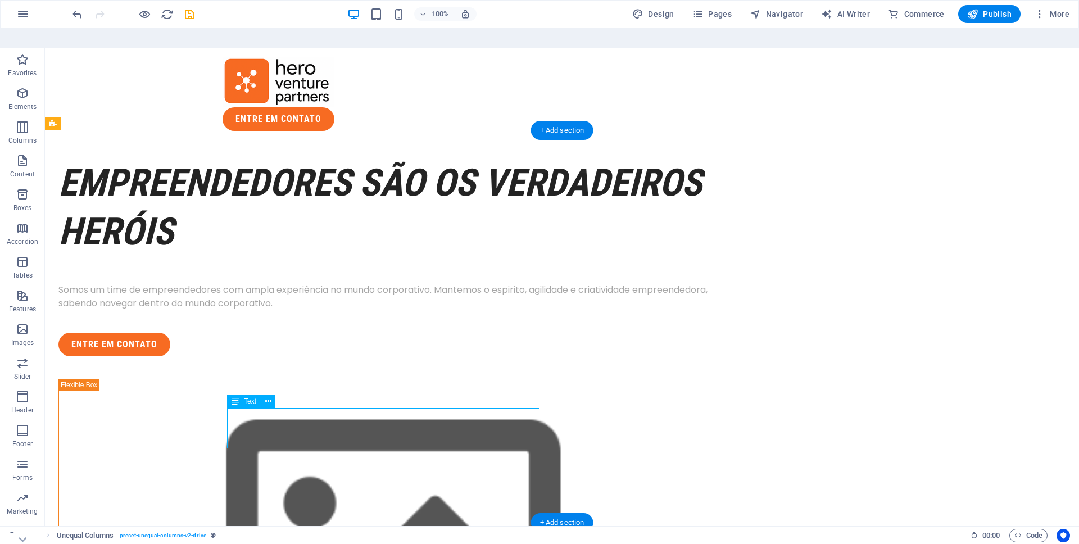
click at [510, 310] on div "Somos um time de empreendedores com ampla experiência no mundo corporativo. Man…" at bounding box center [393, 296] width 670 height 27
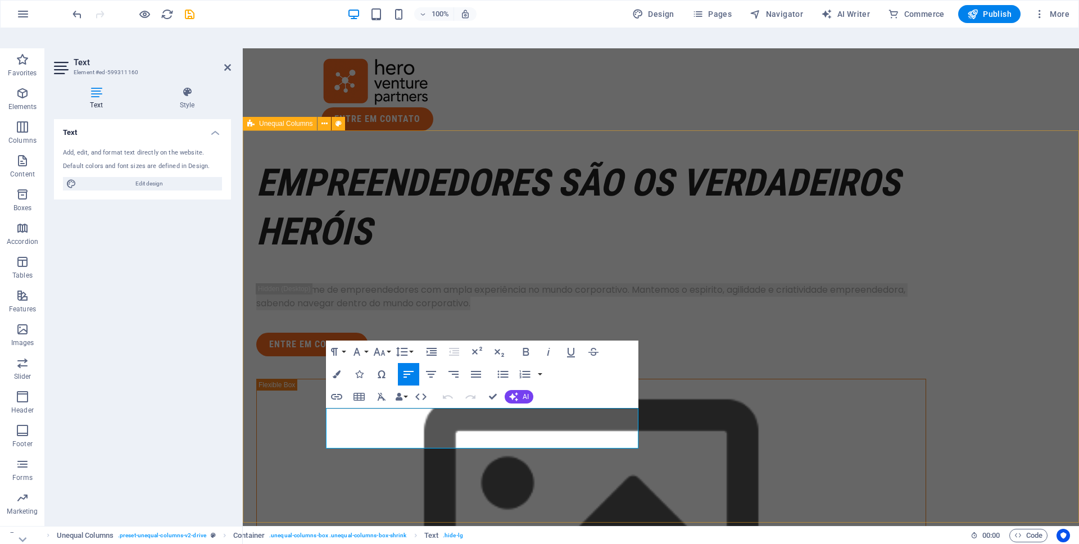
drag, startPoint x: 627, startPoint y: 441, endPoint x: 246, endPoint y: 408, distance: 382.1
click at [339, 370] on icon "button" at bounding box center [337, 374] width 8 height 8
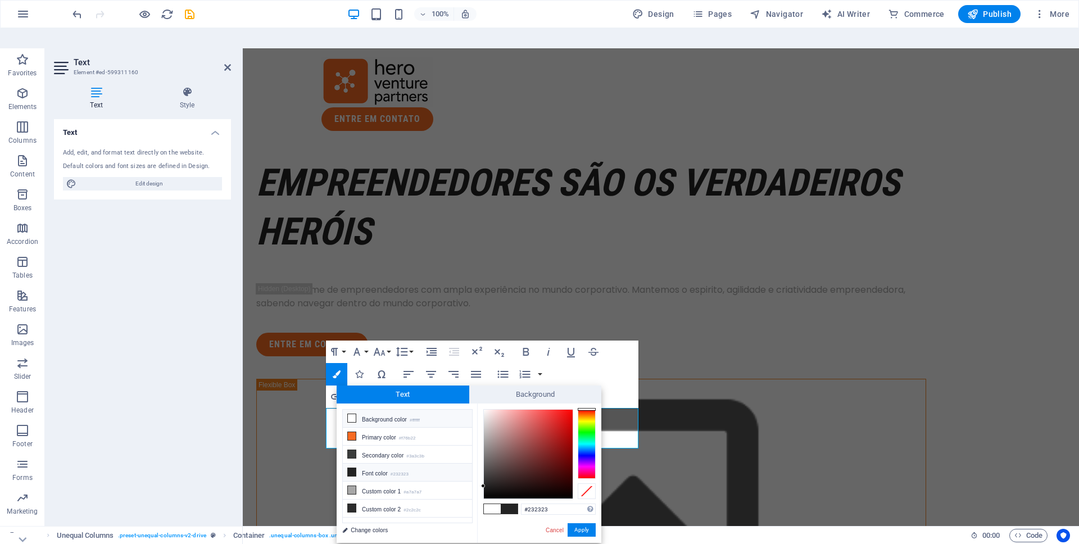
click at [378, 464] on li "Font color #232323" at bounding box center [407, 473] width 129 height 18
type input "#000000"
drag, startPoint x: 515, startPoint y: 429, endPoint x: 432, endPoint y: 500, distance: 109.6
click at [432, 500] on div "less Background color #ffffff Primary color #f76b22 Secondary color #3a3c3b Fon…" at bounding box center [469, 473] width 265 height 139
click at [581, 523] on button "Apply" at bounding box center [582, 529] width 28 height 13
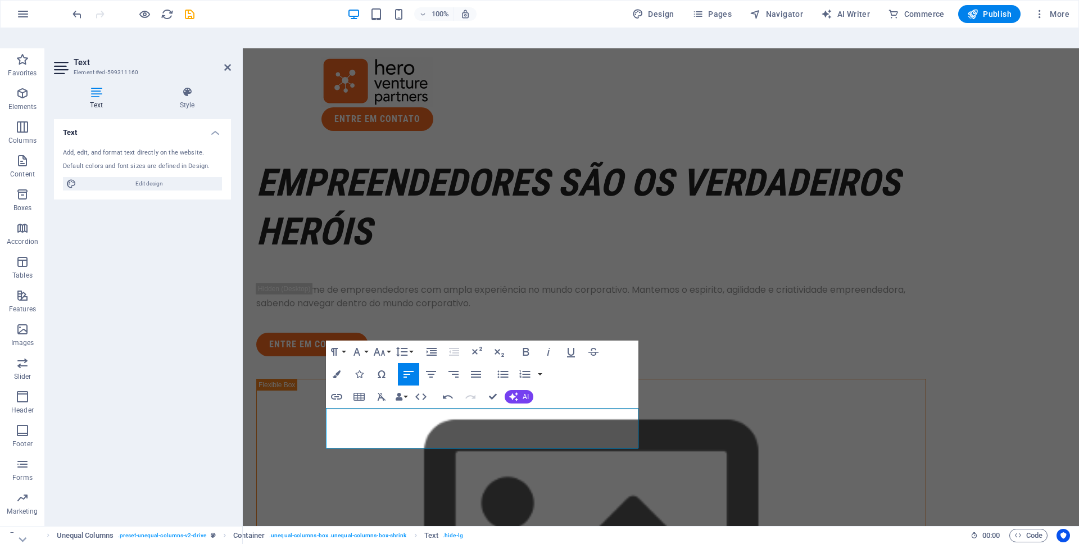
click at [640, 457] on div "Container H1 Unequal Columns Container Menu Bar Text Text Button Spacer Contain…" at bounding box center [661, 297] width 837 height 498
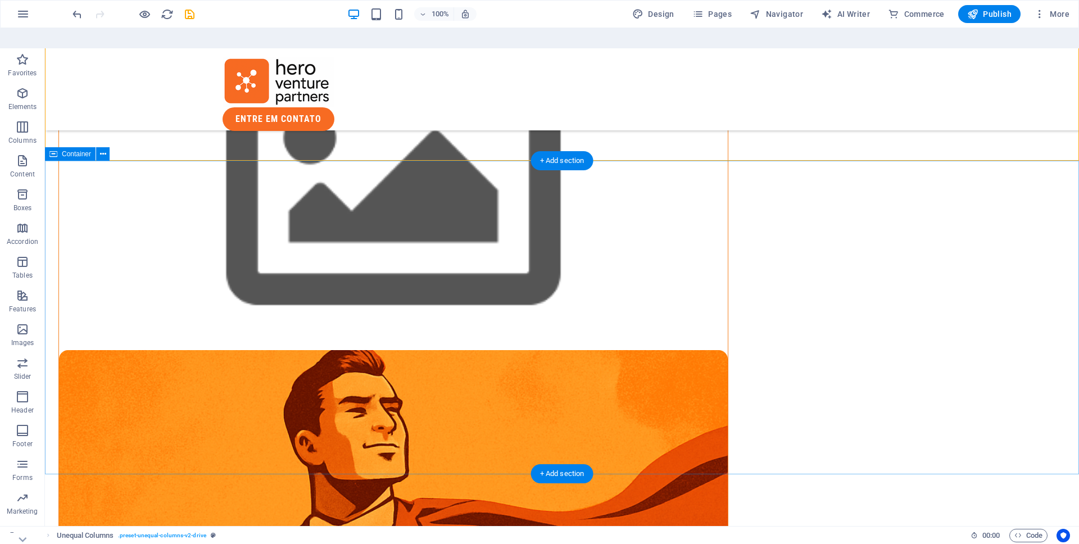
scroll to position [372, 0]
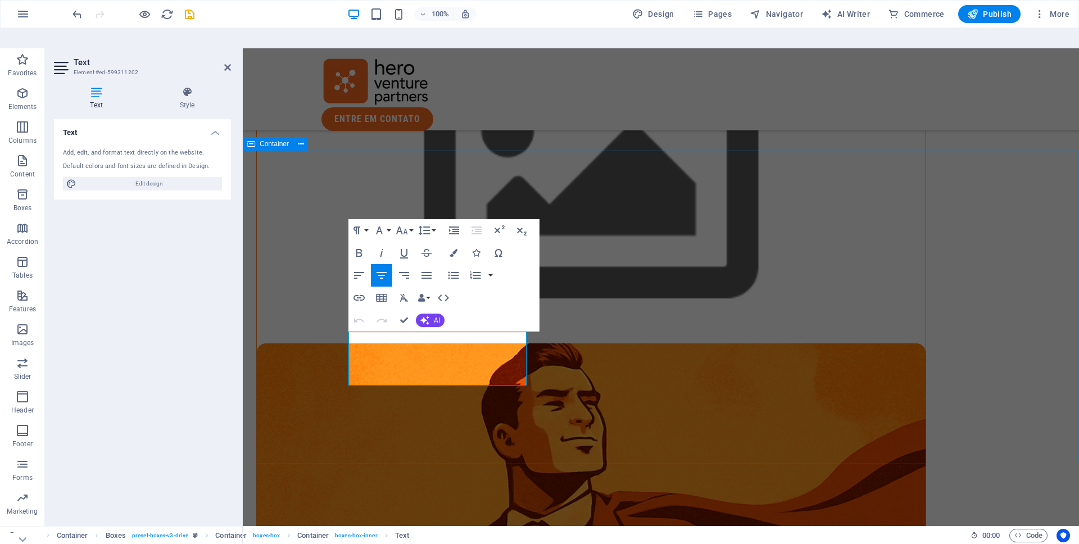
drag, startPoint x: 350, startPoint y: 335, endPoint x: 564, endPoint y: 415, distance: 229.3
click at [455, 242] on button "Colors" at bounding box center [453, 253] width 21 height 22
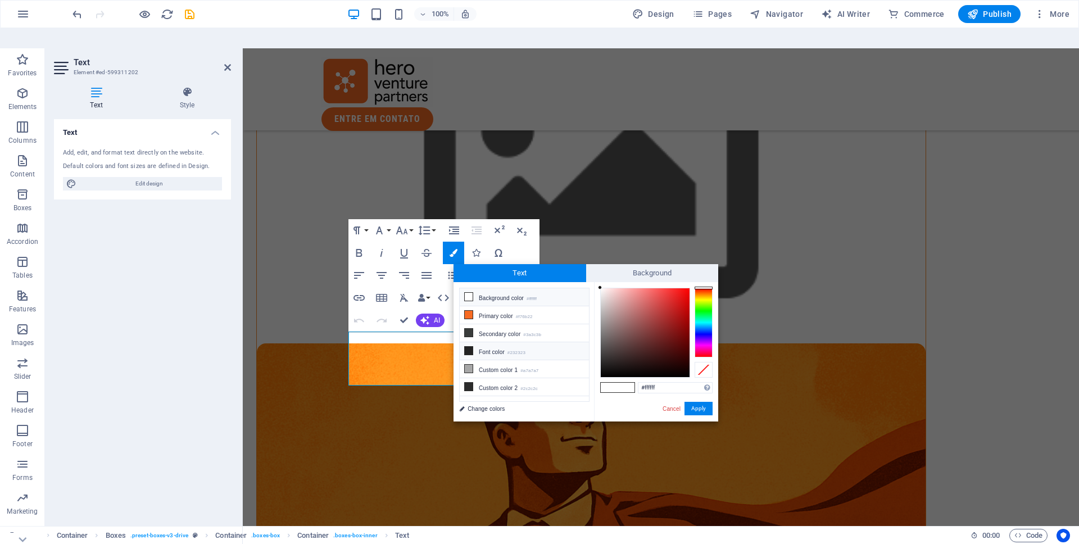
click at [498, 342] on li "Font color #232323" at bounding box center [524, 351] width 129 height 18
type input "#232323"
click at [692, 402] on button "Apply" at bounding box center [699, 408] width 28 height 13
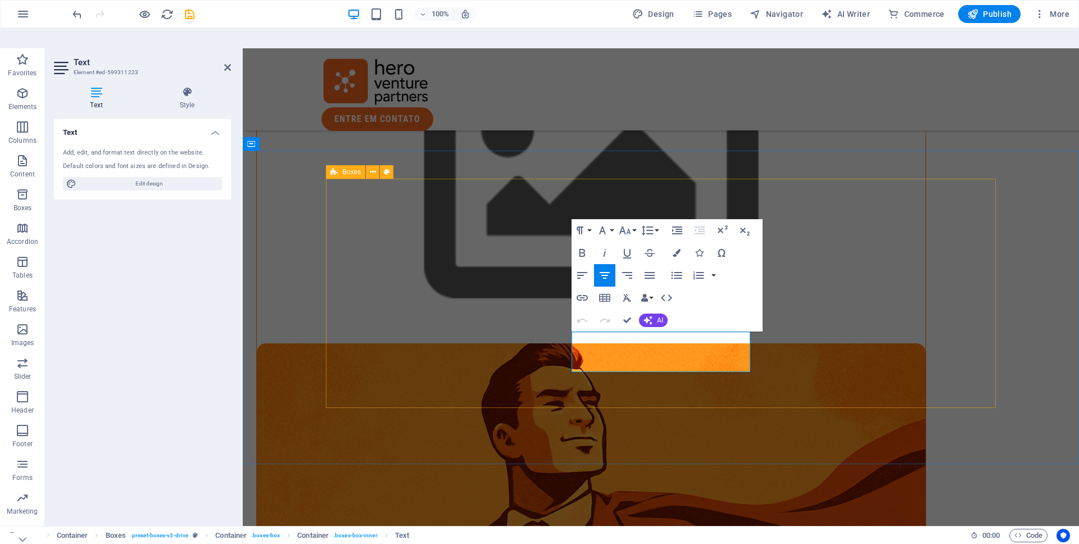
drag, startPoint x: 574, startPoint y: 335, endPoint x: 747, endPoint y: 408, distance: 187.7
click at [677, 249] on icon "button" at bounding box center [677, 253] width 8 height 8
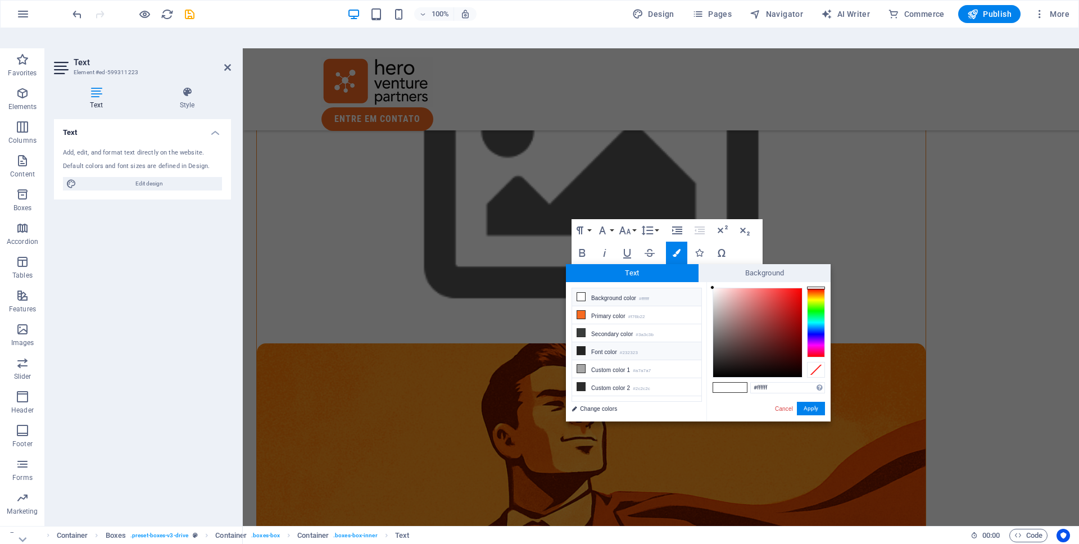
click at [618, 342] on li "Font color #232323" at bounding box center [636, 351] width 129 height 18
type input "#232323"
click at [618, 342] on li "Font color #232323" at bounding box center [636, 351] width 129 height 18
click at [813, 402] on button "Apply" at bounding box center [811, 408] width 28 height 13
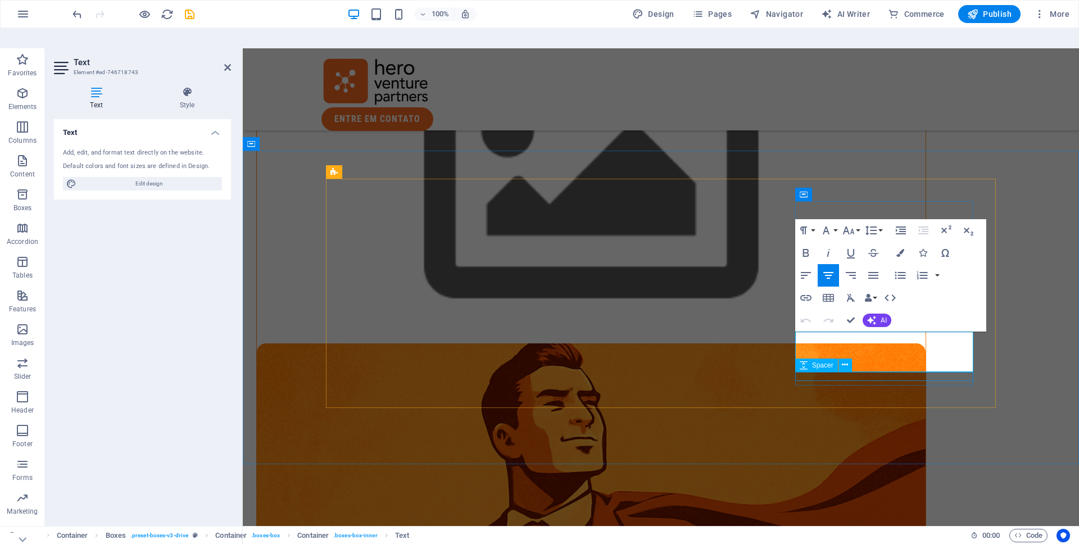
drag, startPoint x: 798, startPoint y: 338, endPoint x: 957, endPoint y: 374, distance: 163.2
click at [900, 249] on icon "button" at bounding box center [901, 253] width 8 height 8
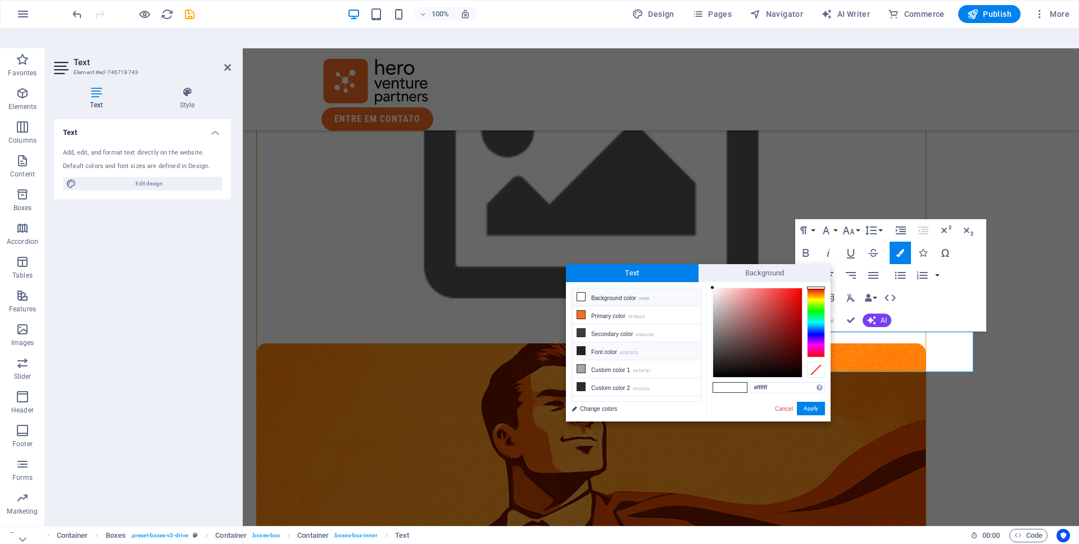
click at [677, 342] on li "Font color #232323" at bounding box center [636, 351] width 129 height 18
type input "#232323"
click at [816, 402] on button "Apply" at bounding box center [811, 408] width 28 height 13
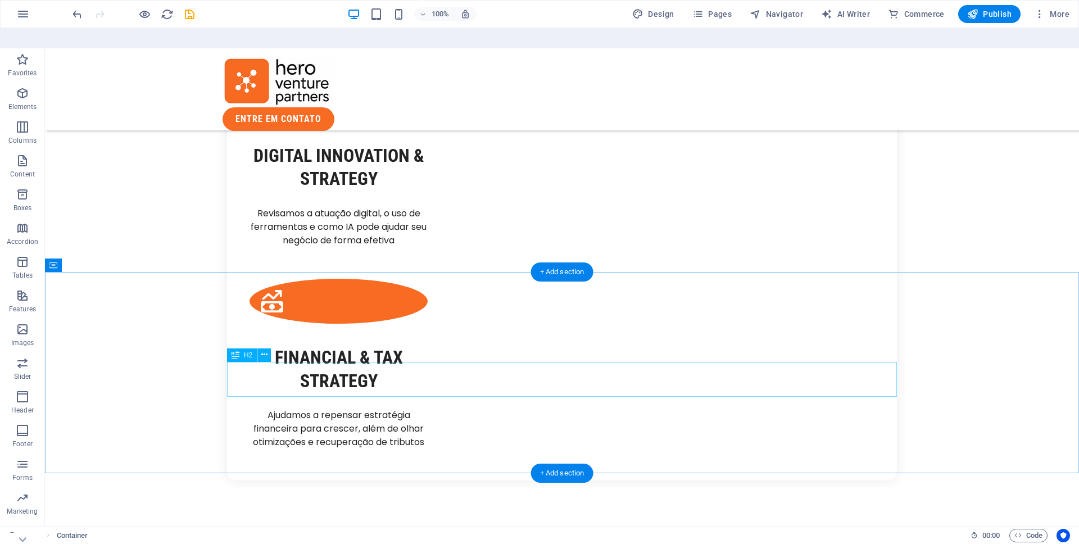
scroll to position [1501, 0]
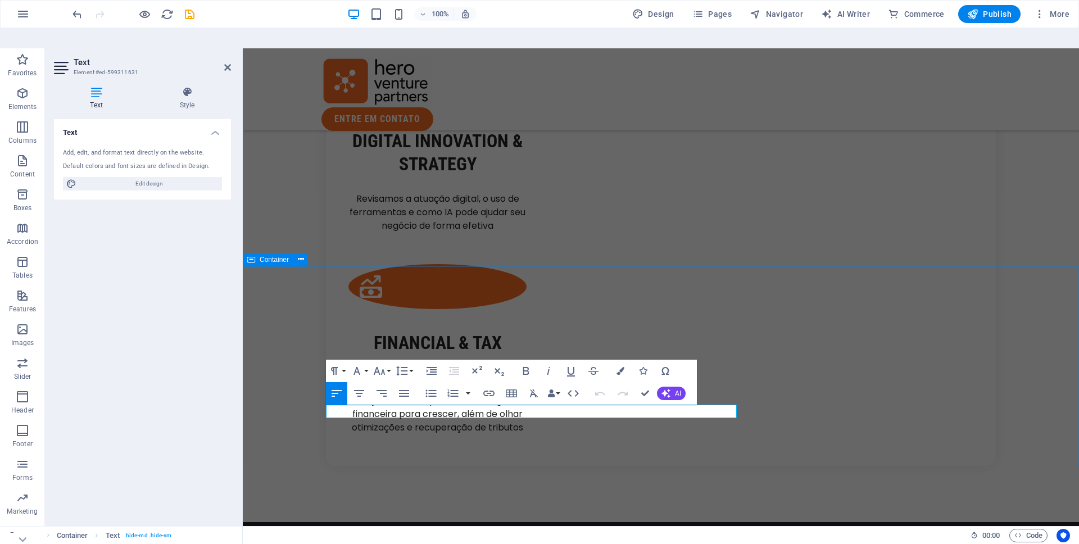
drag, startPoint x: 724, startPoint y: 410, endPoint x: 303, endPoint y: 398, distance: 421.3
click at [619, 367] on icon "button" at bounding box center [621, 371] width 8 height 8
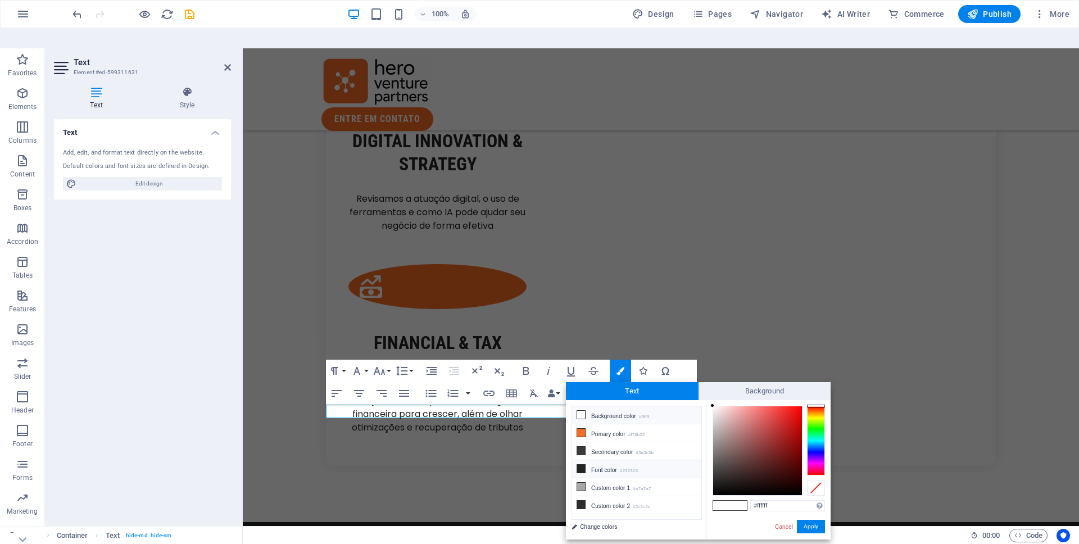
click at [616, 460] on li "Font color #232323" at bounding box center [636, 469] width 129 height 18
type input "#232323"
click at [616, 460] on li "Font color #232323" at bounding box center [636, 469] width 129 height 18
click at [817, 520] on button "Apply" at bounding box center [811, 526] width 28 height 13
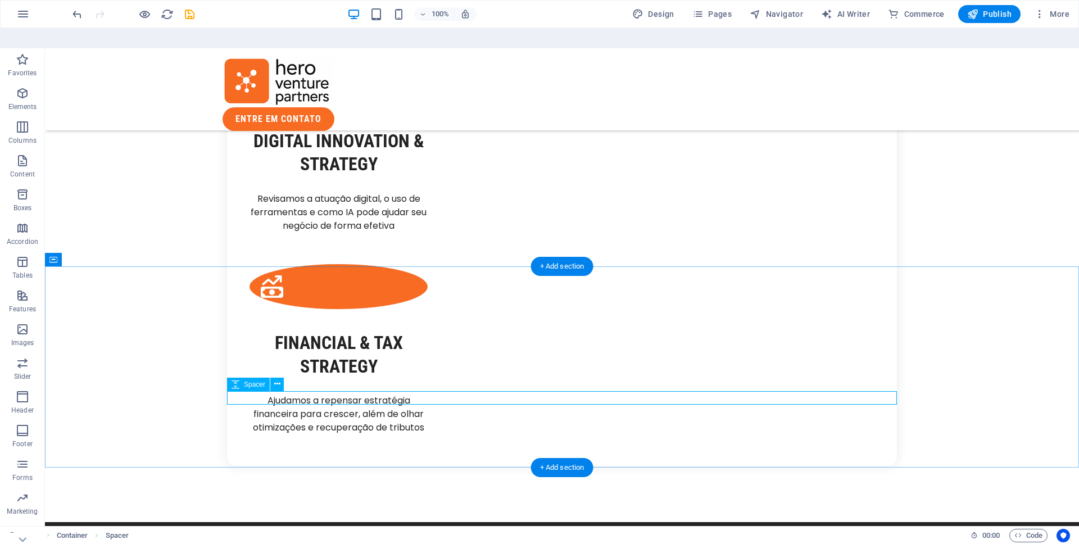
select select "px"
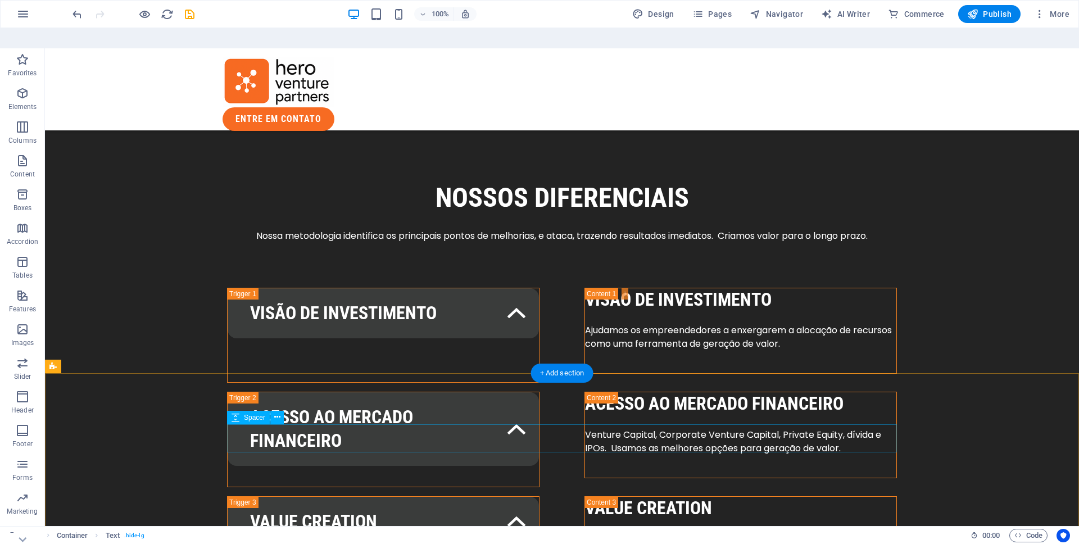
scroll to position [1935, 0]
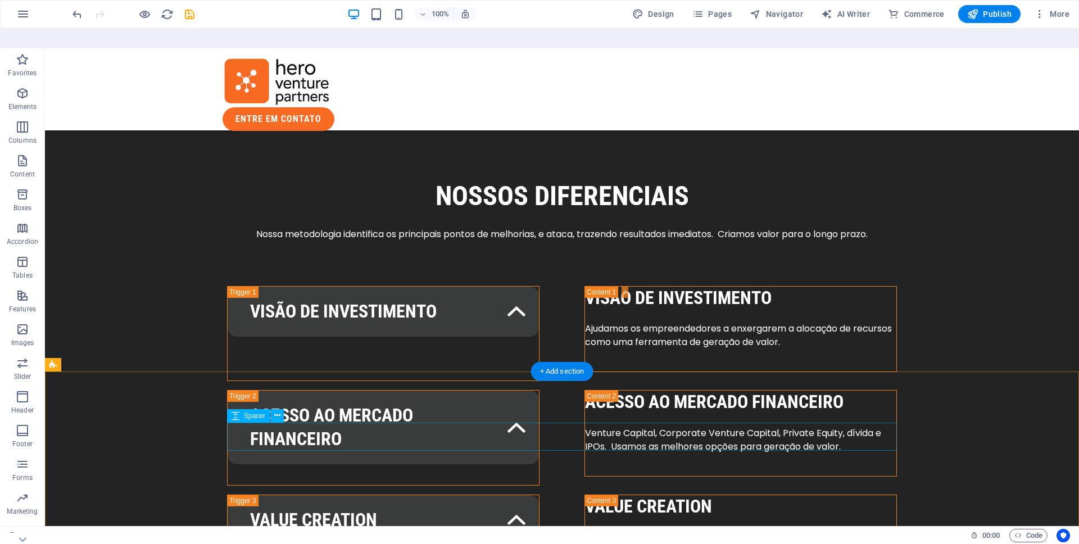
select select "px"
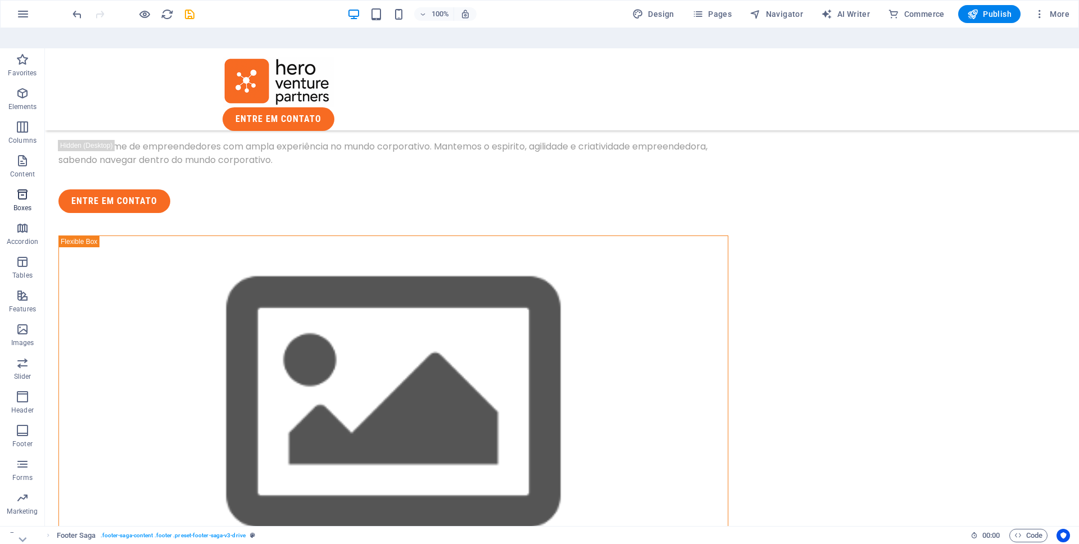
scroll to position [0, 0]
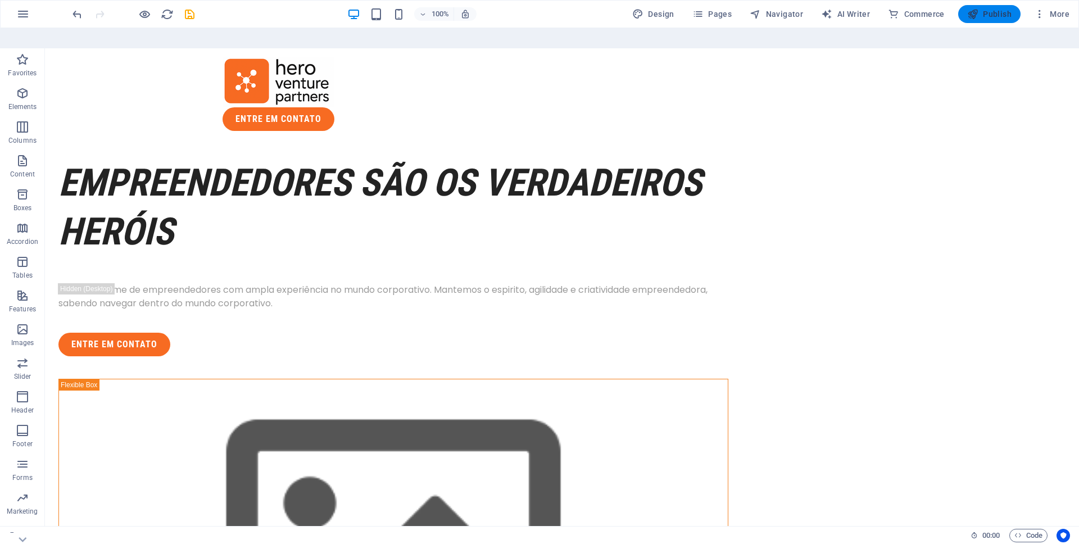
click at [997, 15] on span "Publish" at bounding box center [990, 13] width 44 height 11
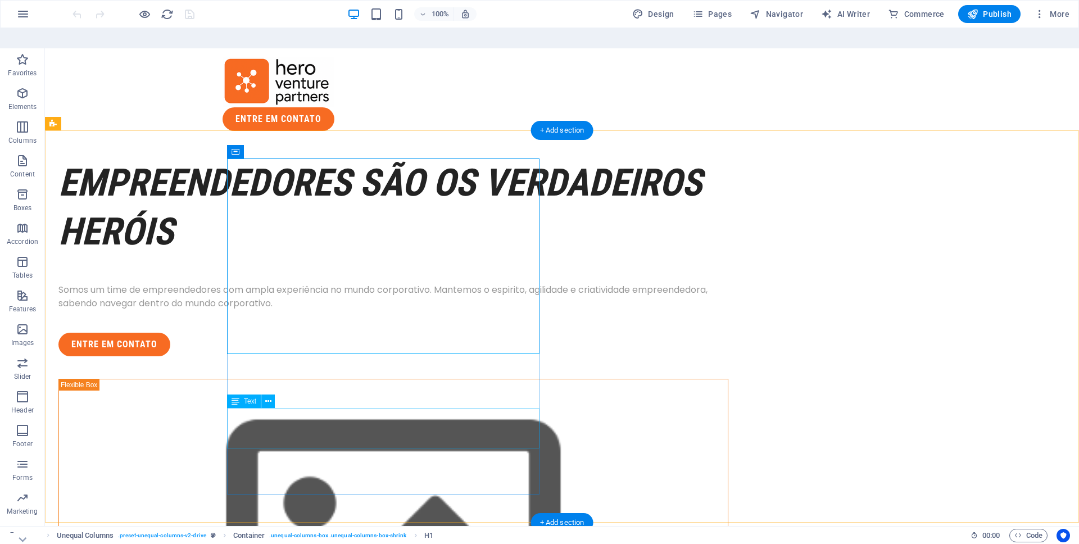
click at [346, 310] on div "Somos um time de empreendedores com ampla experiência no mundo corporativo. Man…" at bounding box center [393, 296] width 670 height 27
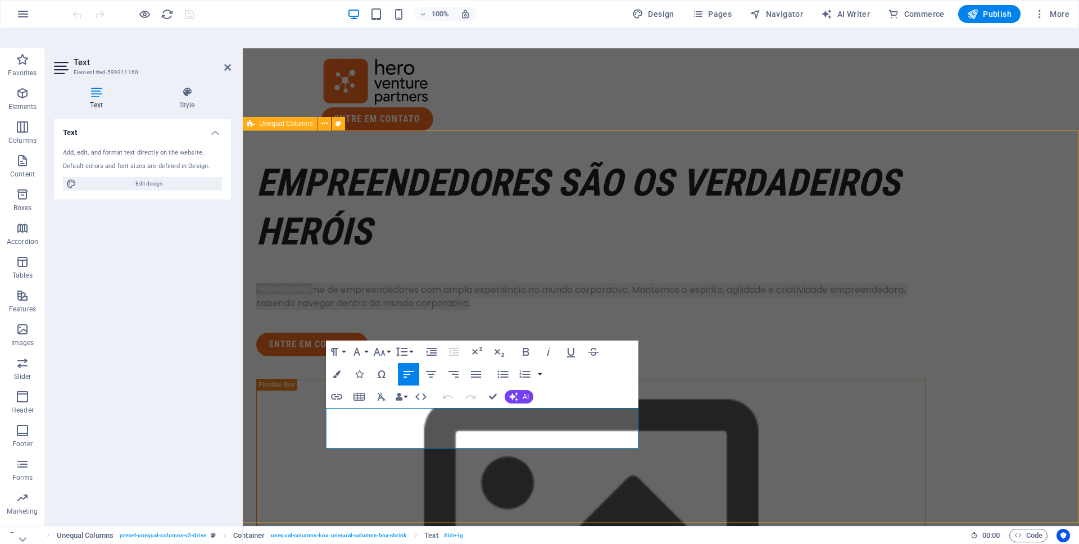
drag, startPoint x: 629, startPoint y: 442, endPoint x: 288, endPoint y: 419, distance: 340.9
click at [340, 370] on icon "button" at bounding box center [337, 374] width 8 height 8
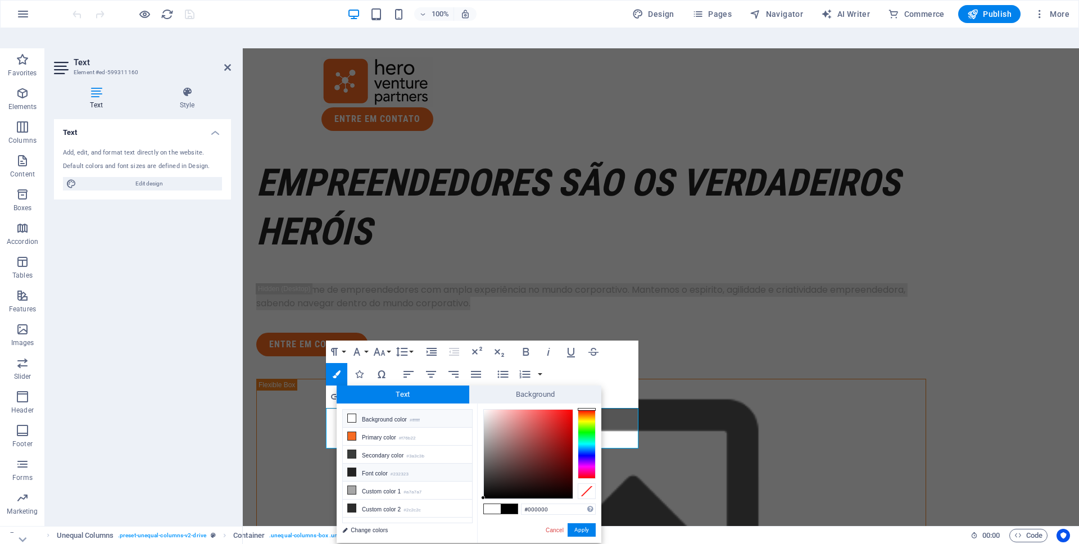
click at [391, 464] on li "Font color #232323" at bounding box center [407, 473] width 129 height 18
type input "#000000"
drag, startPoint x: 509, startPoint y: 467, endPoint x: 459, endPoint y: 490, distance: 54.6
click at [459, 490] on div "less Background color #ffffff Primary color #f76b22 Secondary color #3a3c3b Fon…" at bounding box center [469, 473] width 265 height 139
click at [580, 523] on button "Apply" at bounding box center [582, 529] width 28 height 13
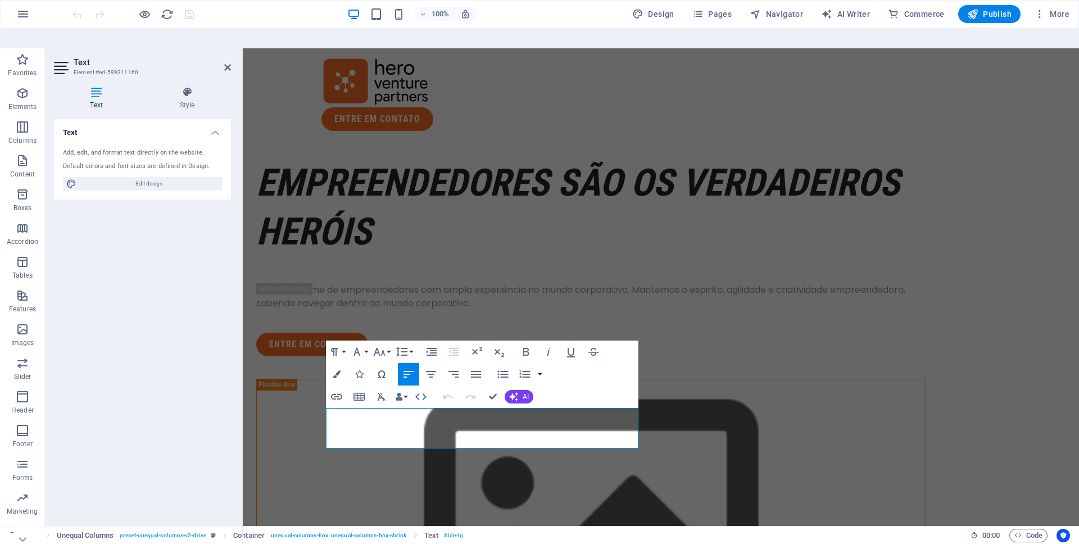
click at [593, 452] on div "Container H1 Unequal Columns Container Spacer Button Text Paragraph Format Norm…" at bounding box center [661, 297] width 837 height 498
click at [355, 310] on span "Somos um time de empreendedores com ampla experiência no mundo corporativo. Man…" at bounding box center [580, 296] width 649 height 26
click at [368, 310] on span "Somos um time de empreendedores com ampla experiência no mundo corporativo. Man…" at bounding box center [580, 296] width 649 height 26
click at [483, 310] on span "Somos um time de empreendedores com ampla experiência no mundo corporativo. Man…" at bounding box center [580, 296] width 649 height 26
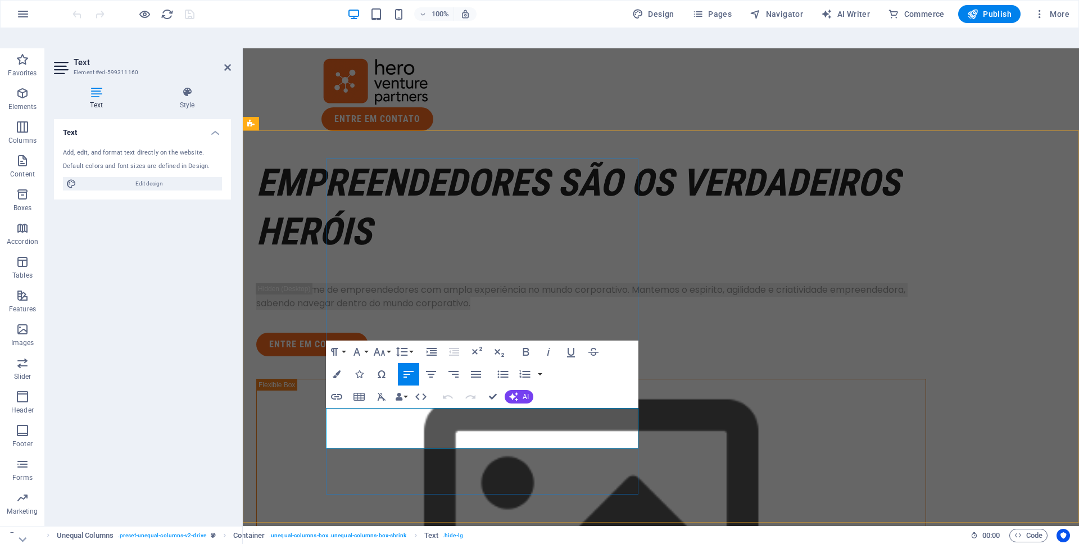
drag, startPoint x: 628, startPoint y: 444, endPoint x: 325, endPoint y: 414, distance: 304.5
click at [325, 310] on div "Somos um time de empreendedores com ampla experiência no mundo corporativo. Man…" at bounding box center [591, 296] width 670 height 27
click at [329, 310] on span "Somos um time de empreendedores com ampla experiência no mundo corporativo. Man…" at bounding box center [580, 296] width 649 height 26
click at [616, 383] on div "Paragraph Format Normal Heading 1 Heading 2 Heading 3 Heading 4 Heading 5 Headi…" at bounding box center [482, 374] width 313 height 67
drag, startPoint x: 624, startPoint y: 442, endPoint x: 323, endPoint y: 413, distance: 302.8
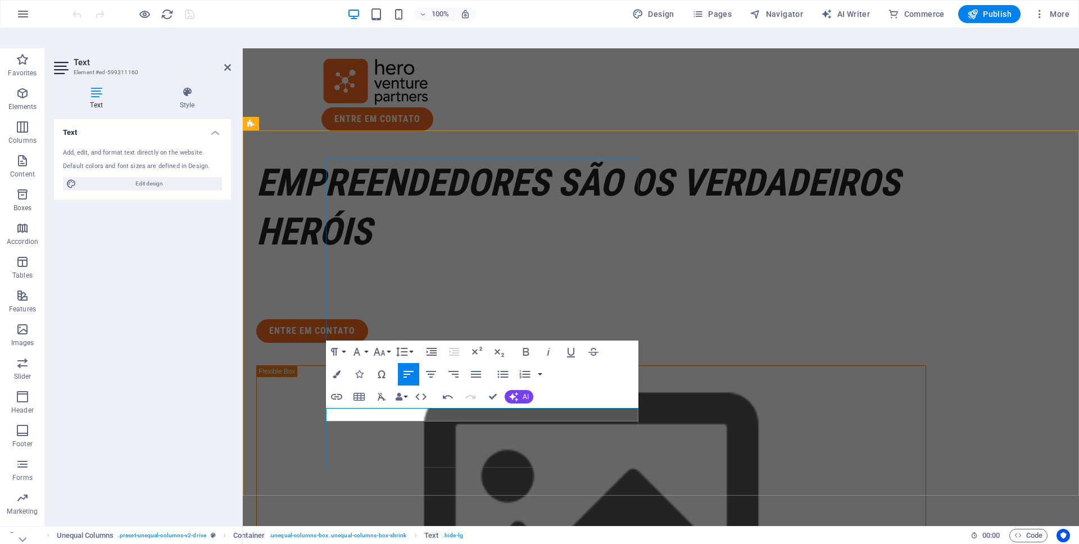
click at [500, 297] on p at bounding box center [591, 289] width 670 height 13
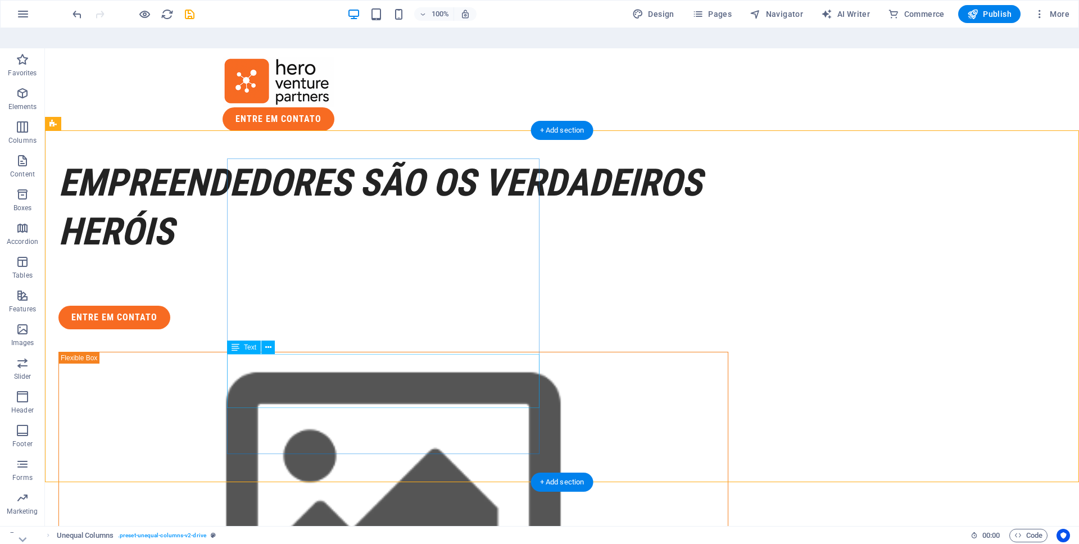
click at [352, 283] on div "Somos uma boutique de Value Creation, trabalhando de forma integrada com nossos…" at bounding box center [393, 269] width 670 height 27
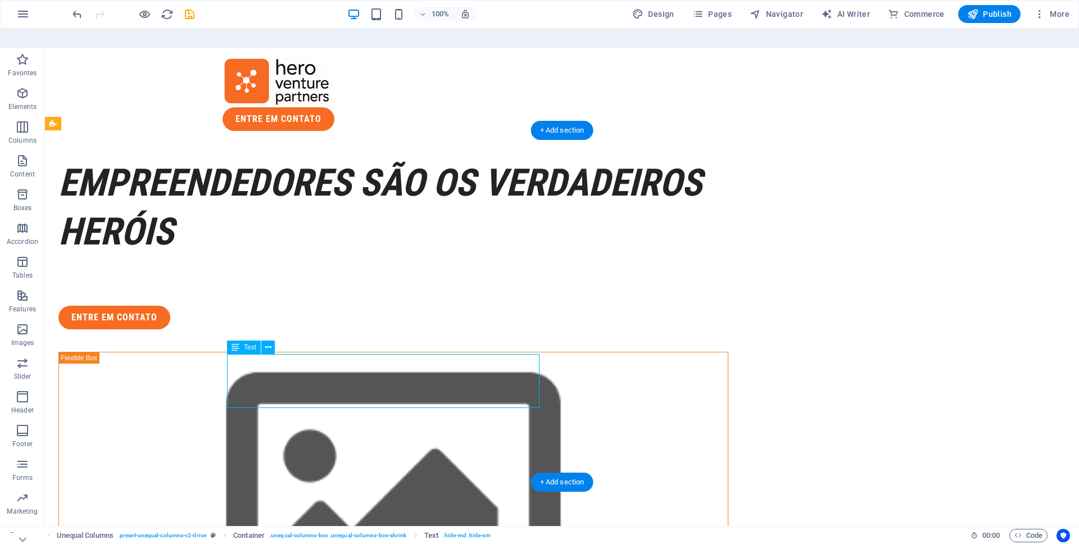
click at [271, 283] on div "Somos uma boutique de Value Creation, trabalhando de forma integrada com nossos…" at bounding box center [393, 269] width 670 height 27
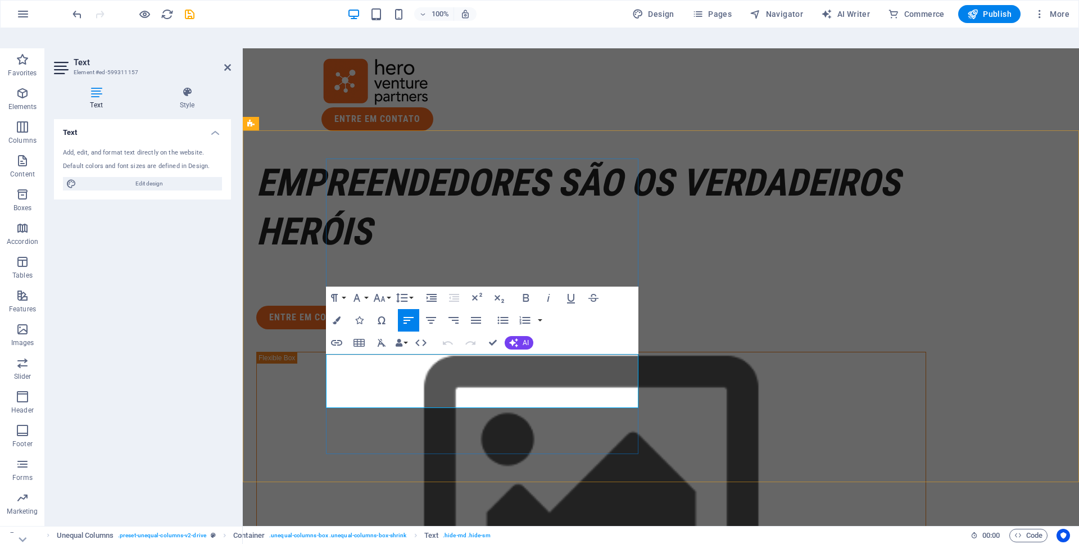
click at [356, 283] on span "Somos uma boutique de Value Creation, trabalhando de forma integrada com nossos…" at bounding box center [573, 269] width 635 height 26
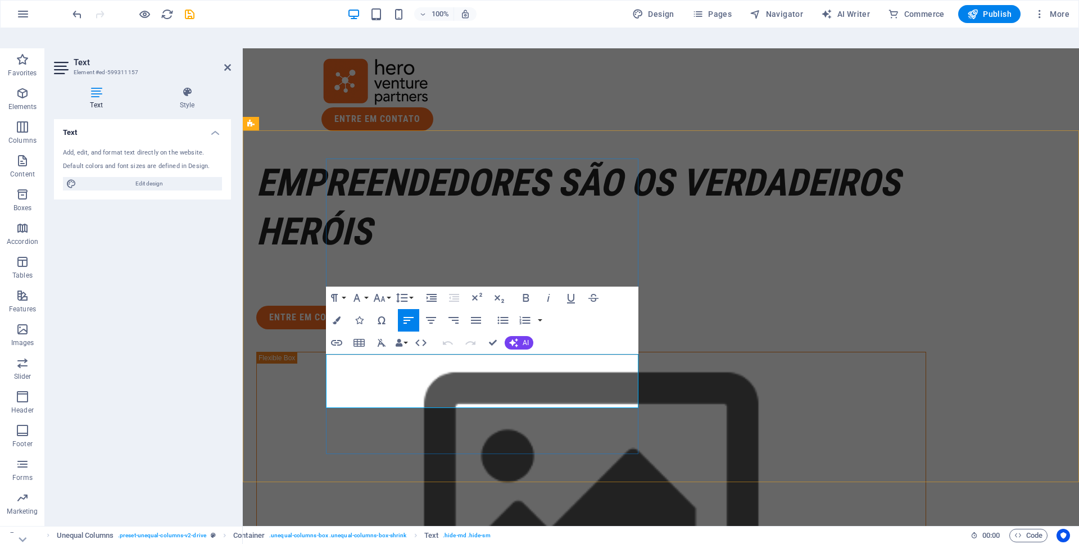
click at [356, 283] on span "Somos uma boutique de Value Creation, trabalhando de forma integrada com nossos…" at bounding box center [573, 269] width 635 height 26
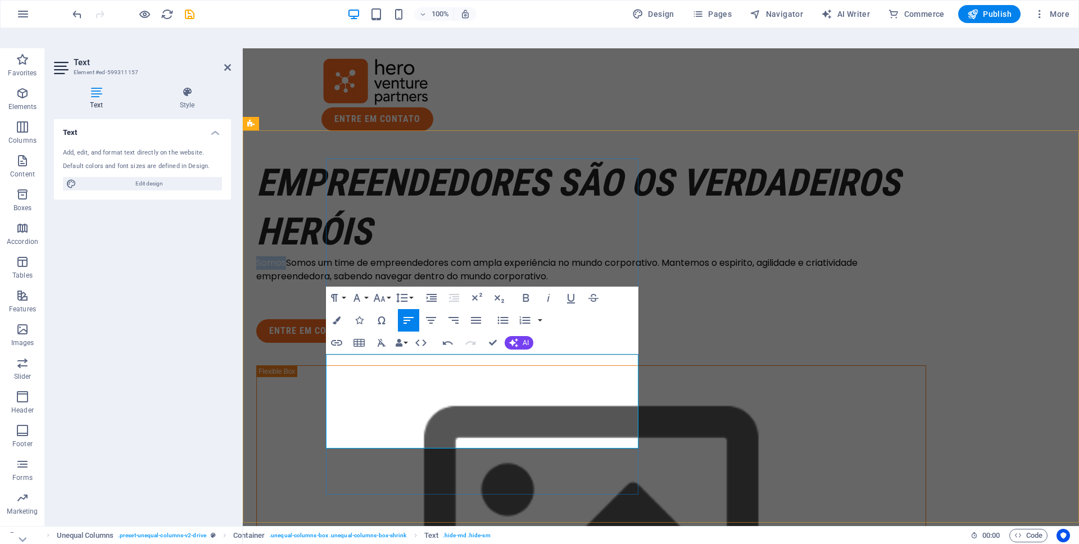
drag, startPoint x: 357, startPoint y: 363, endPoint x: 279, endPoint y: 362, distance: 78.2
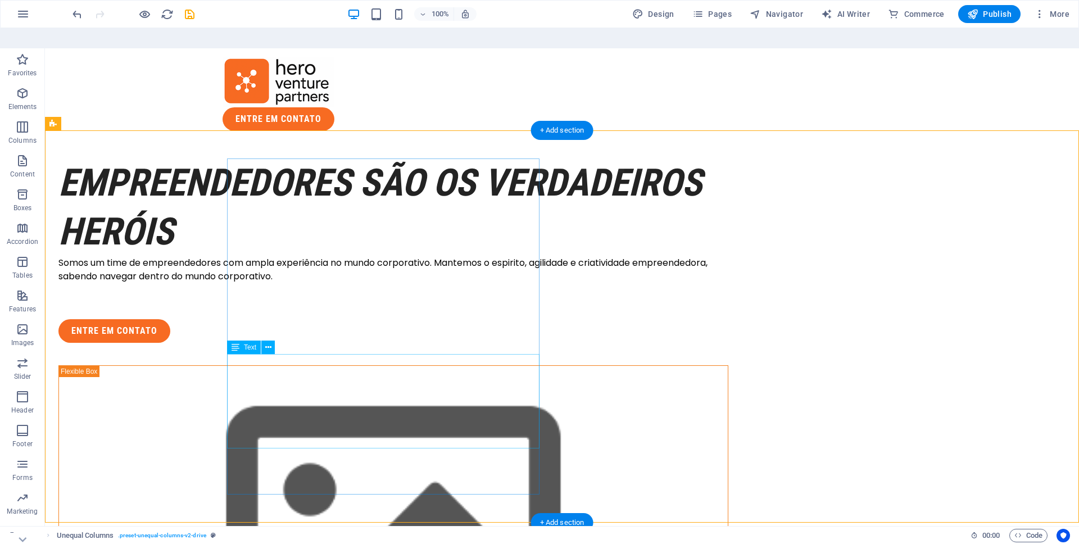
click at [348, 297] on div "Somos um time de empreendedores com ampla experiência no mundo corporativo. Man…" at bounding box center [393, 276] width 670 height 40
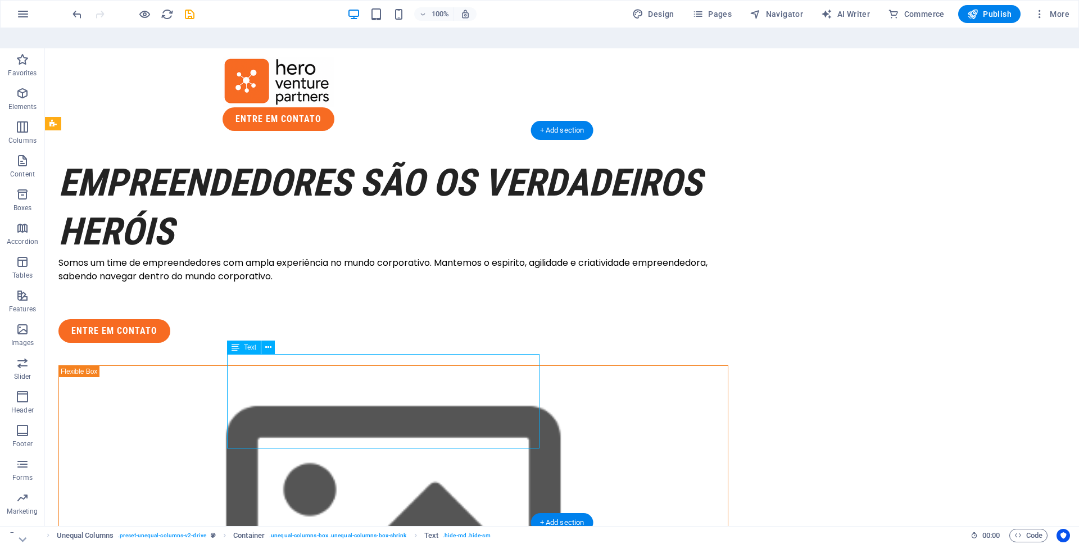
click at [348, 297] on div "Somos um time de empreendedores com ampla experiência no mundo corporativo. Man…" at bounding box center [393, 276] width 670 height 40
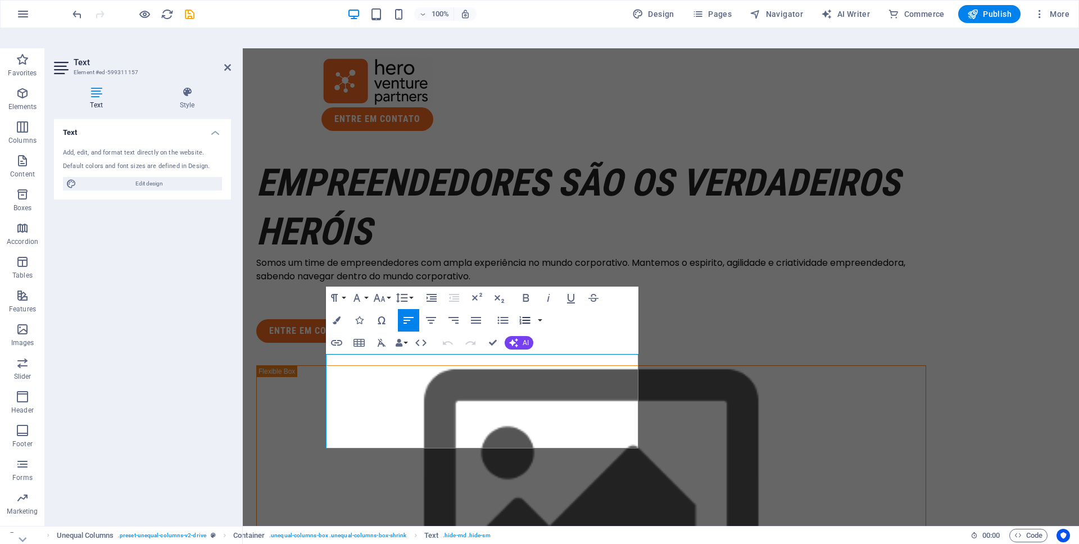
click at [528, 314] on icon "button" at bounding box center [524, 320] width 13 height 13
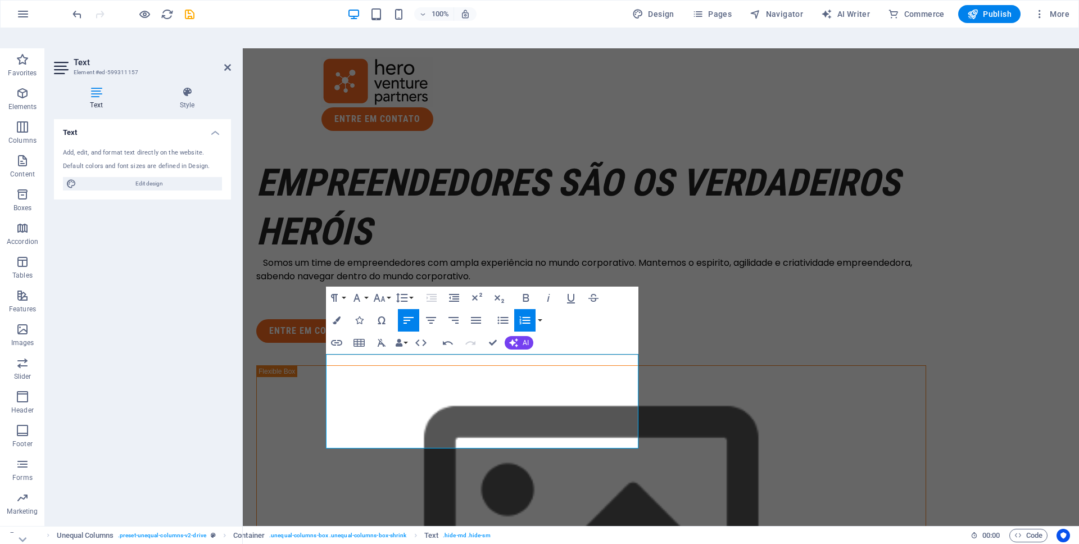
click at [528, 314] on icon "button" at bounding box center [524, 320] width 13 height 13
click at [427, 314] on icon "button" at bounding box center [430, 320] width 13 height 13
click at [408, 317] on icon "button" at bounding box center [409, 320] width 10 height 7
click at [408, 291] on icon "button" at bounding box center [401, 297] width 13 height 13
click at [423, 328] on link "Single" at bounding box center [419, 336] width 50 height 17
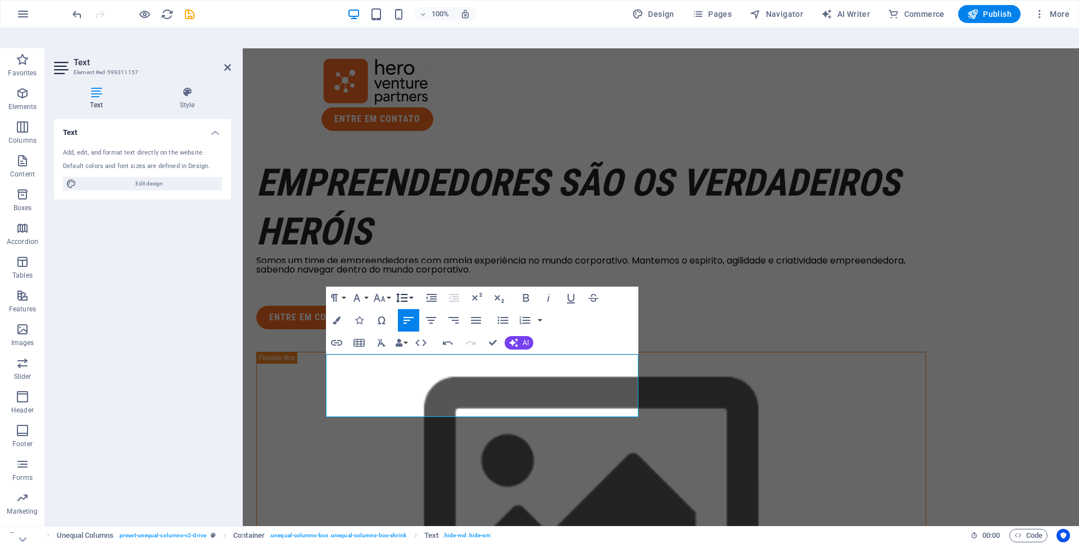
click at [412, 287] on button "Line Height" at bounding box center [404, 298] width 21 height 22
click at [414, 362] on link "1.5" at bounding box center [419, 370] width 50 height 17
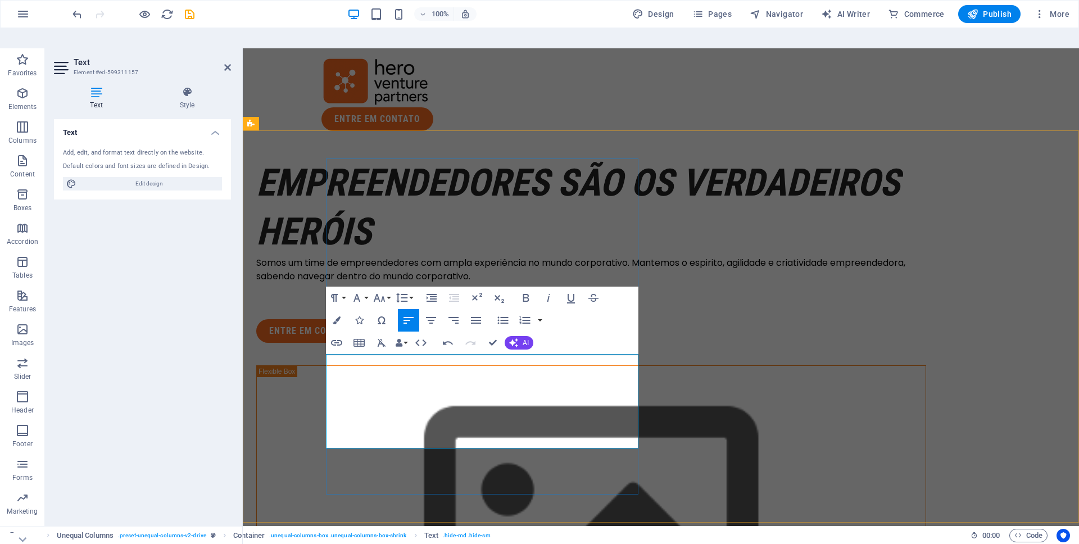
drag, startPoint x: 623, startPoint y: 390, endPoint x: 623, endPoint y: 437, distance: 47.8
click at [623, 297] on p "Somos um time de empreendedores com ampla experiência no mundo corporativo. Man…" at bounding box center [591, 276] width 670 height 40
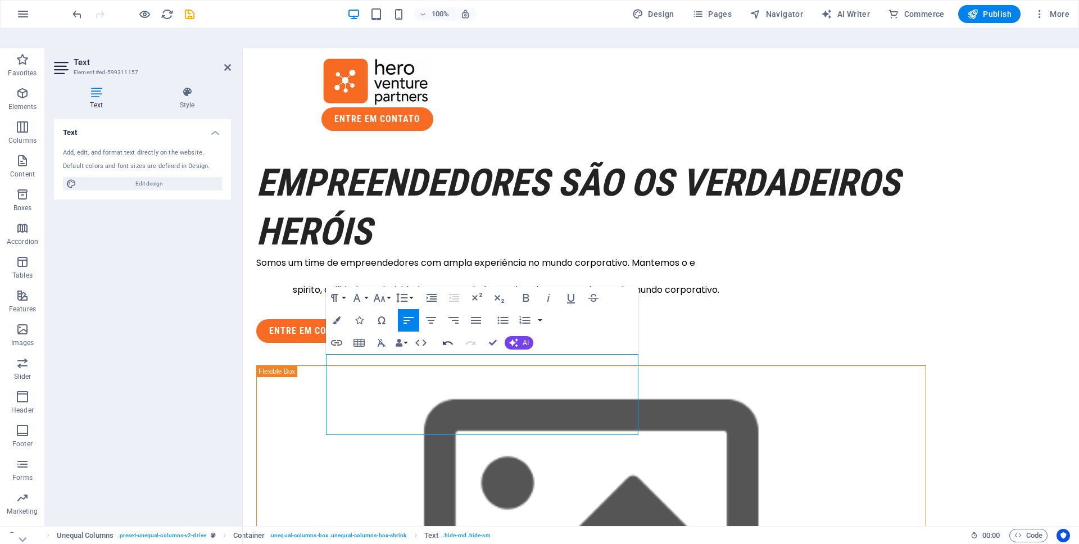
click at [445, 336] on icon "button" at bounding box center [447, 342] width 13 height 13
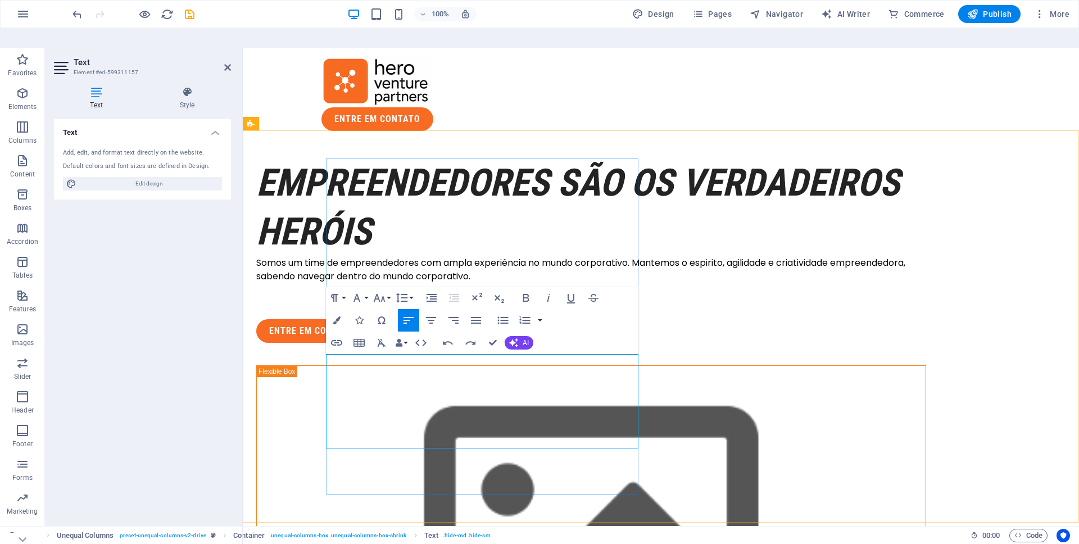
click at [625, 297] on p "Somos um time de empreendedores com ampla experiência no mundo corporativo. Man…" at bounding box center [591, 276] width 670 height 40
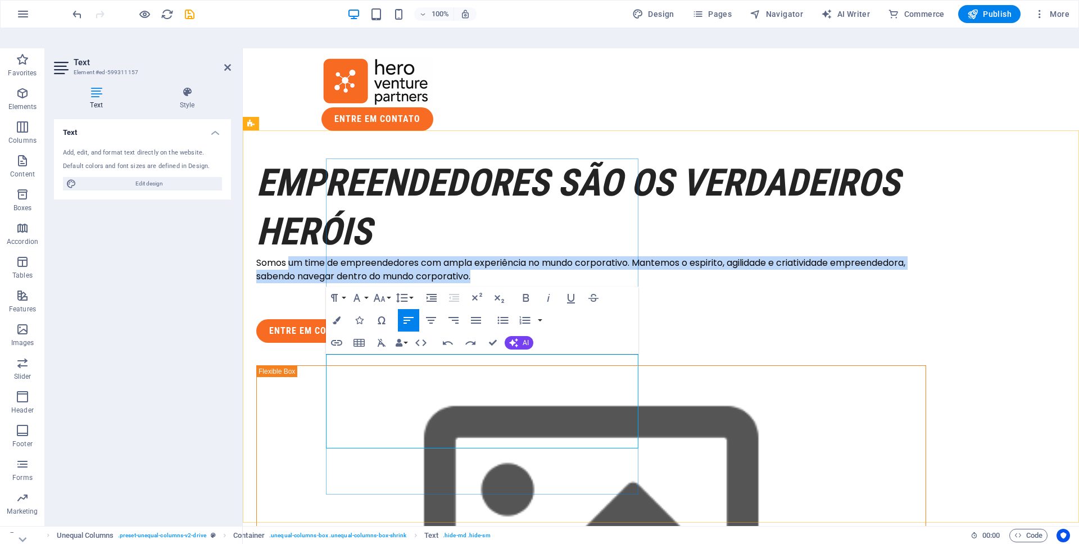
drag, startPoint x: 625, startPoint y: 388, endPoint x: 358, endPoint y: 358, distance: 268.8
click at [358, 297] on p "Somos um time de empreendedores com ampla experiência no mundo corporativo. Man…" at bounding box center [591, 276] width 670 height 40
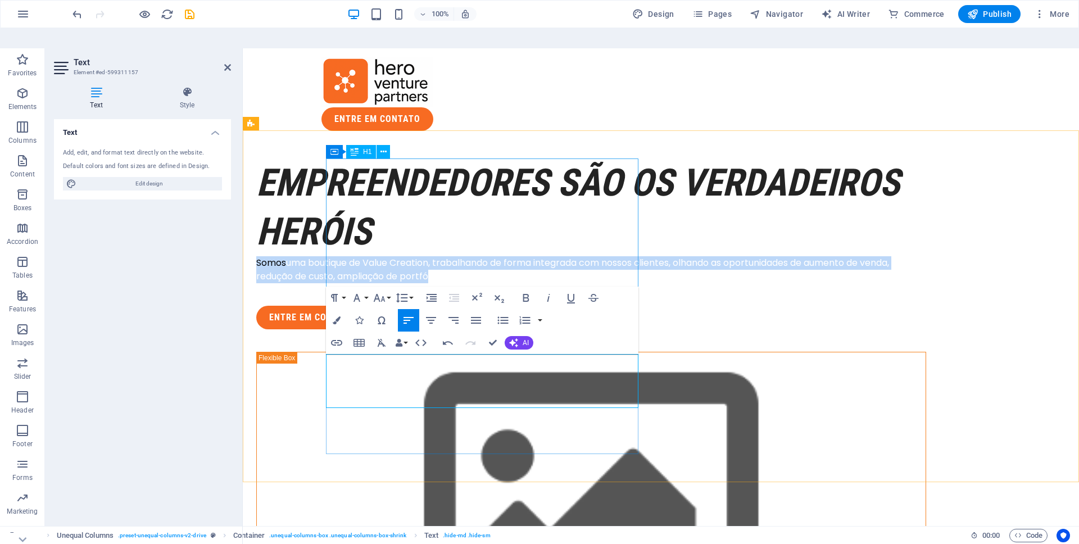
drag, startPoint x: 589, startPoint y: 388, endPoint x: 341, endPoint y: 353, distance: 250.5
click at [341, 329] on div "EMPREENDEDORES SÃO OS VERDADEIROS hERÓIS Somos uma boutique de Value Creation, …" at bounding box center [591, 244] width 670 height 171
drag, startPoint x: 421, startPoint y: 404, endPoint x: 324, endPoint y: 360, distance: 105.9
drag, startPoint x: 631, startPoint y: 400, endPoint x: 314, endPoint y: 353, distance: 320.6
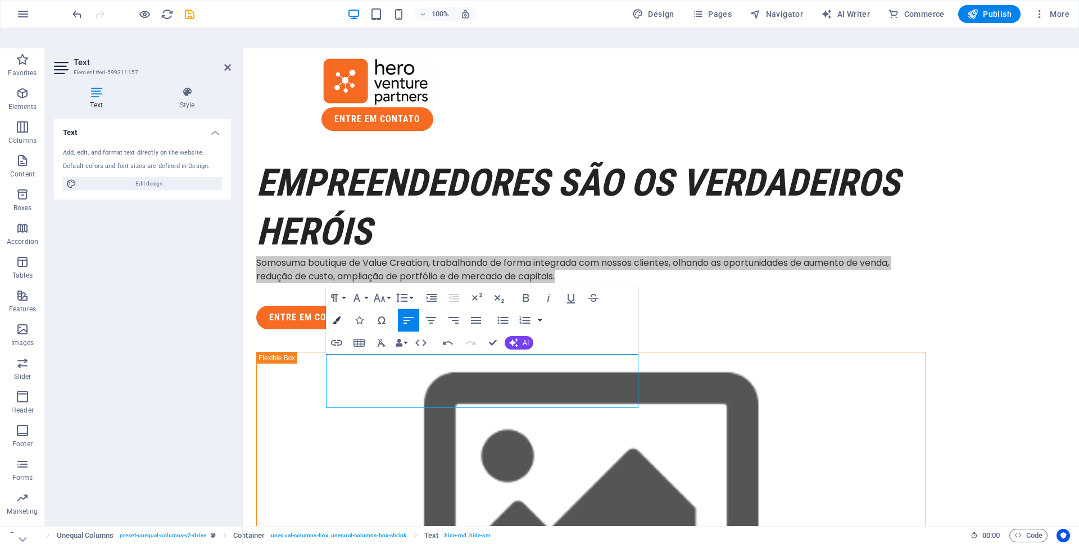
click at [336, 317] on icon "button" at bounding box center [337, 321] width 8 height 8
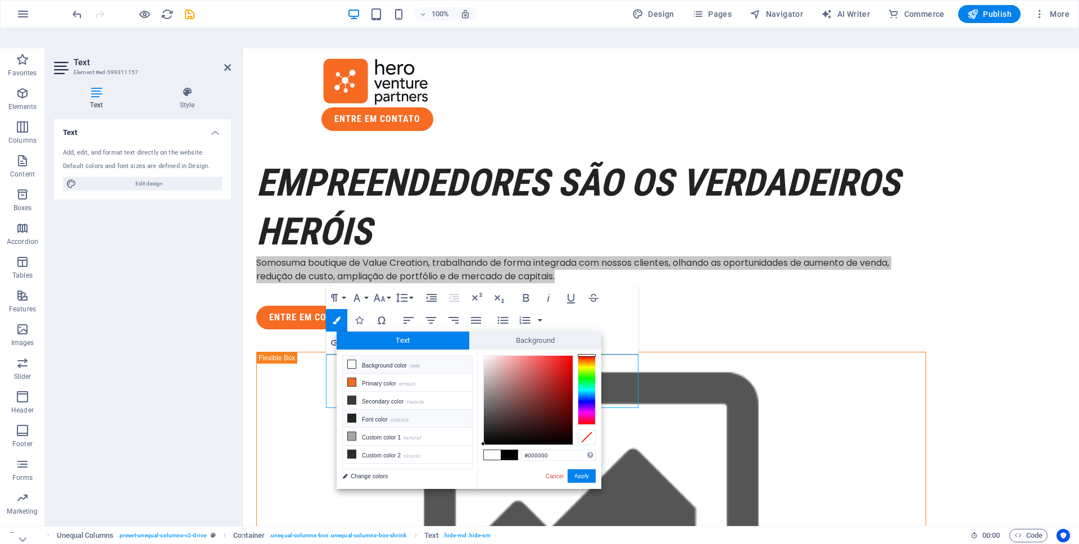
click at [378, 410] on li "Font color #232323" at bounding box center [407, 419] width 129 height 18
type input "#000000"
drag, startPoint x: 524, startPoint y: 403, endPoint x: 455, endPoint y: 458, distance: 88.4
click at [455, 458] on div "less Background color #ffffff Primary color #f76b22 Secondary color #3a3c3b Fon…" at bounding box center [469, 419] width 265 height 139
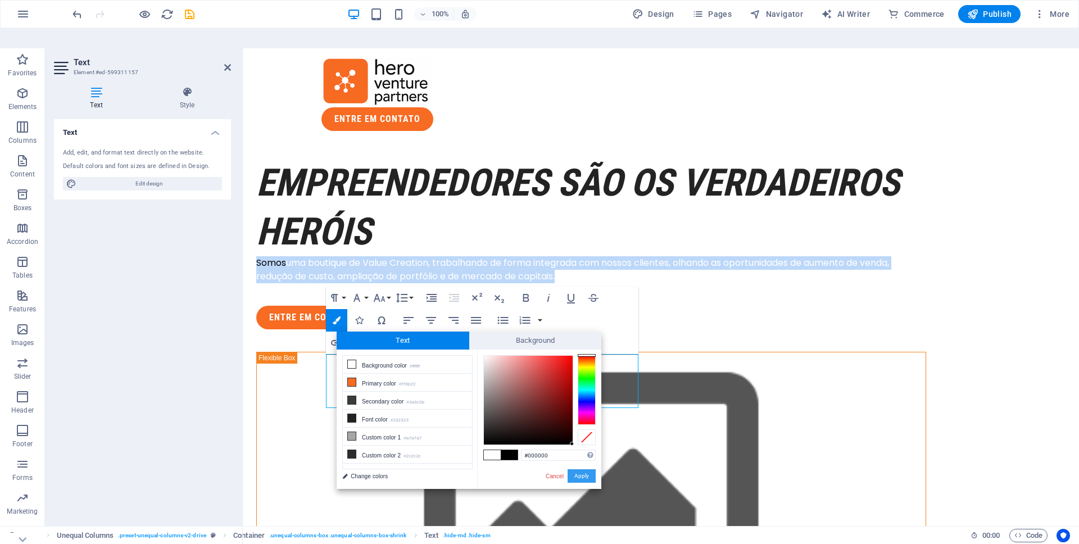
click at [591, 469] on button "Apply" at bounding box center [582, 475] width 28 height 13
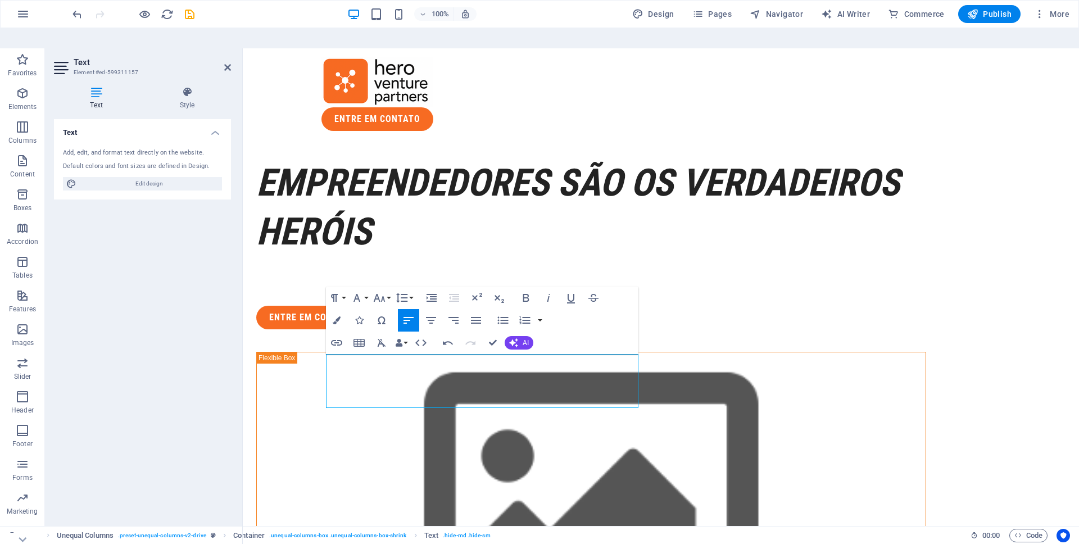
click at [546, 364] on div "Drag here to replace the existing content. Press “Ctrl” if you want to create a…" at bounding box center [661, 297] width 837 height 498
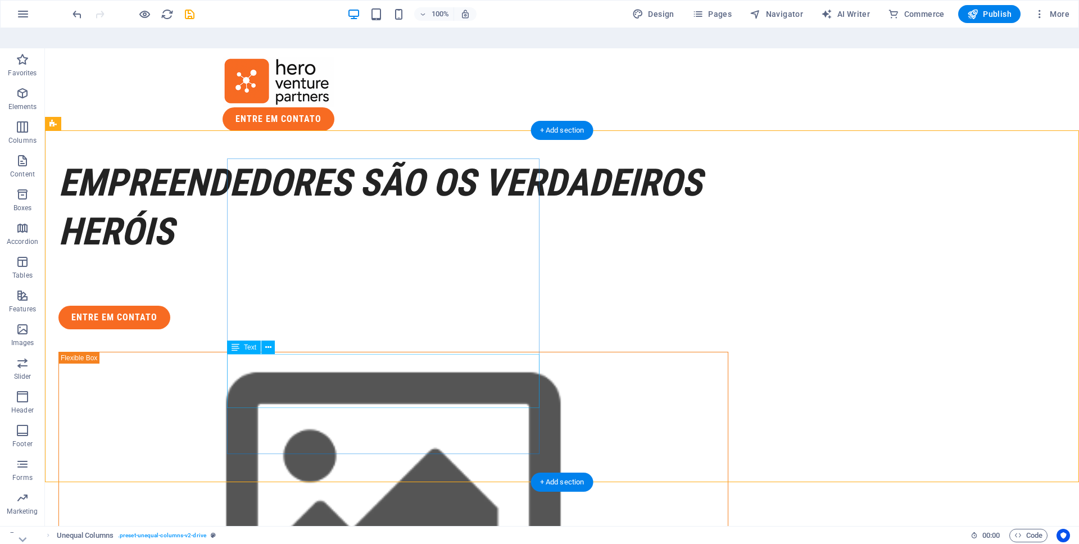
click at [325, 283] on div "Somos uma boutique de Value Creation, trabalhando de forma integrada com nossos…" at bounding box center [393, 269] width 670 height 27
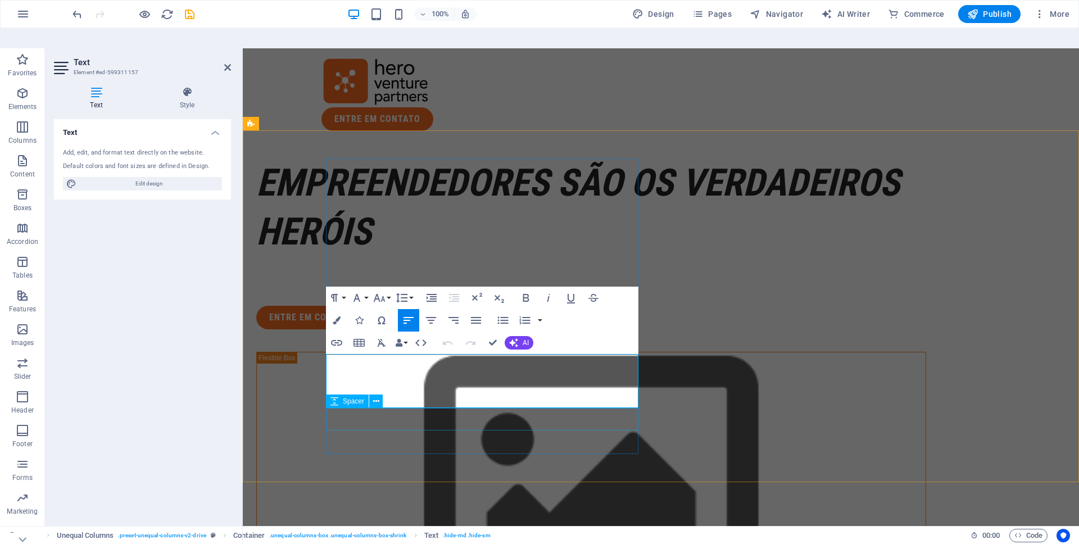
drag, startPoint x: 327, startPoint y: 359, endPoint x: 563, endPoint y: 414, distance: 242.3
click at [563, 329] on div "EMPREENDEDORES SÃO OS VERDADEIROS hERÓIS Somos uma boutique de Value Creation, …" at bounding box center [591, 244] width 670 height 171
click at [339, 317] on icon "button" at bounding box center [337, 321] width 8 height 8
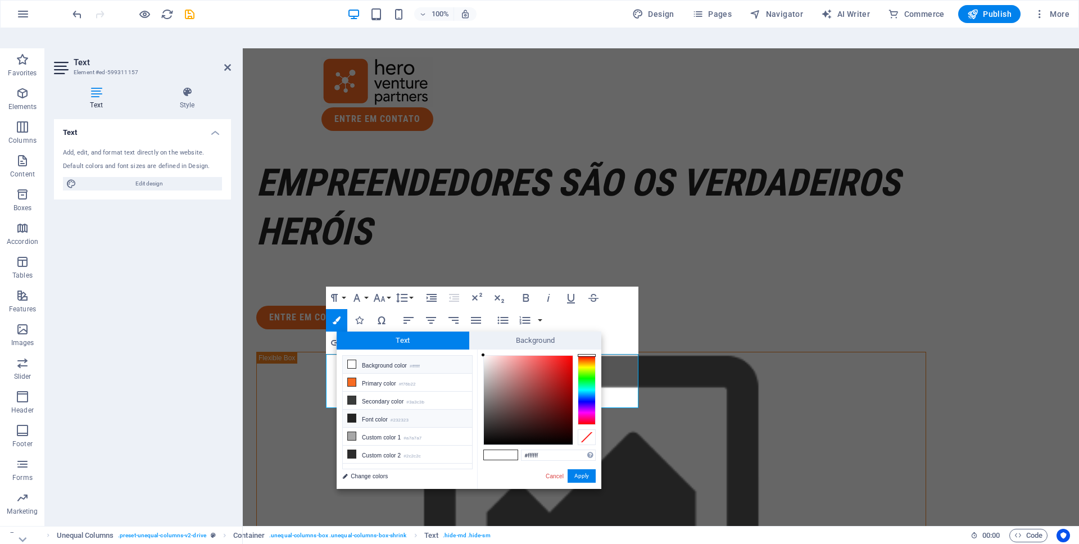
click at [391, 410] on li "Font color #232323" at bounding box center [407, 419] width 129 height 18
type input "#000000"
drag, startPoint x: 485, startPoint y: 397, endPoint x: 456, endPoint y: 460, distance: 69.9
click at [456, 460] on div "less Background color #ffffff Primary color #f76b22 Secondary color #3a3c3b Fon…" at bounding box center [469, 419] width 265 height 139
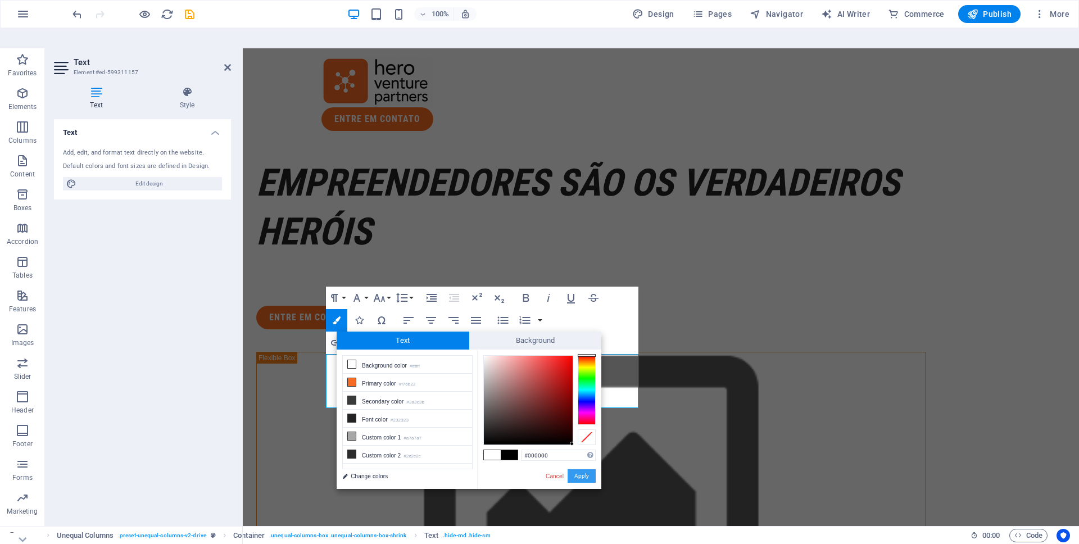
click at [581, 469] on button "Apply" at bounding box center [582, 475] width 28 height 13
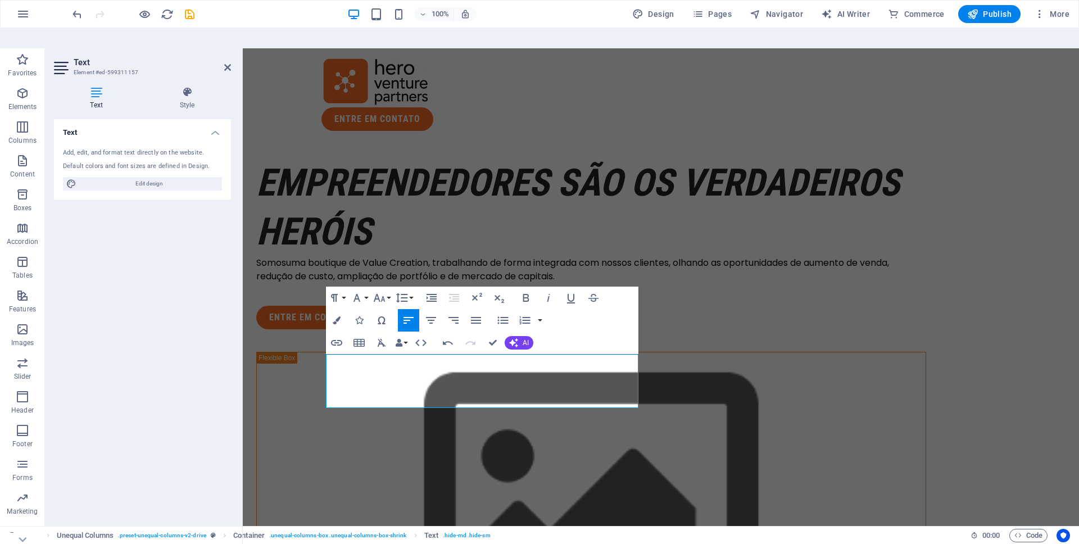
click at [651, 384] on div "Container H1 Unequal Columns Container Spacer Button Text Container Image Conta…" at bounding box center [661, 297] width 837 height 498
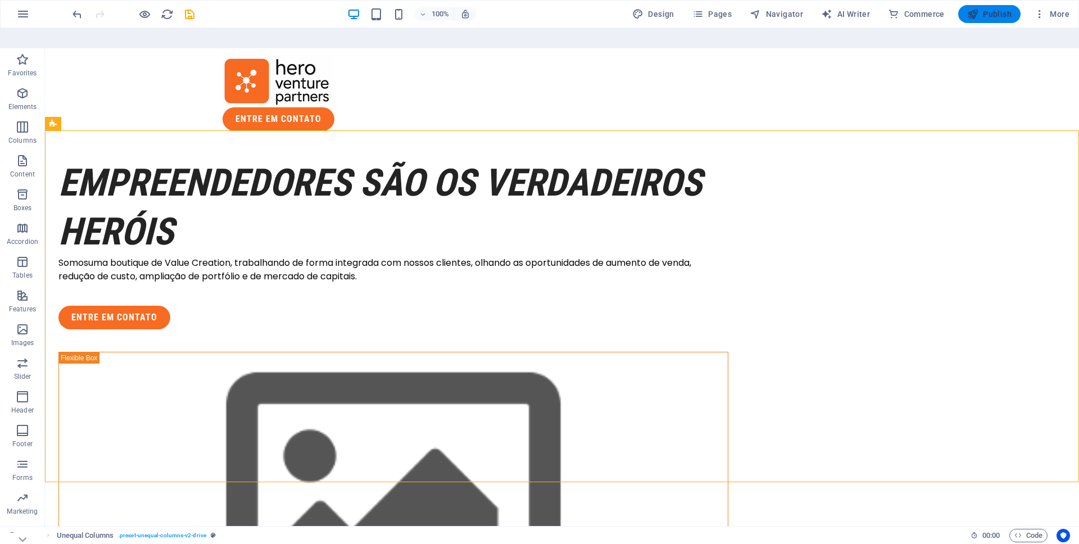
click at [983, 16] on span "Publish" at bounding box center [990, 13] width 44 height 11
